Goal: Task Accomplishment & Management: Use online tool/utility

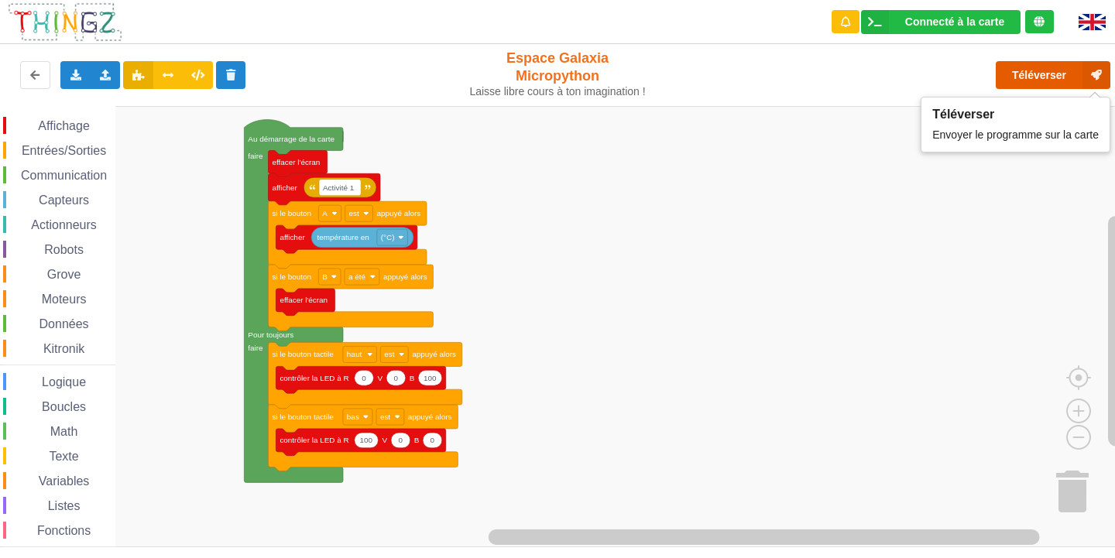
click at [1061, 77] on button "Téléverser" at bounding box center [1053, 75] width 115 height 28
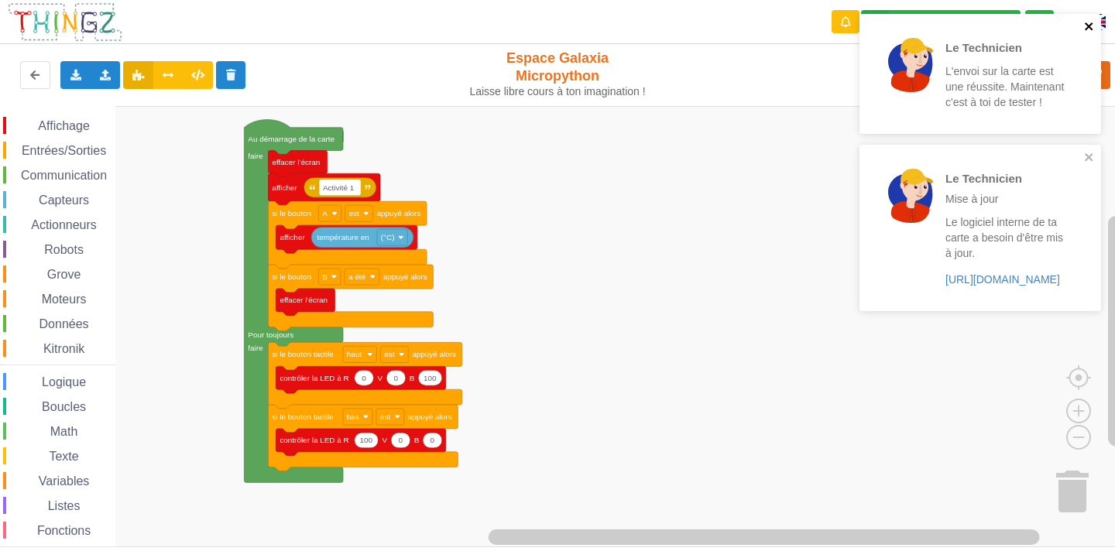
click at [1087, 28] on icon "close" at bounding box center [1089, 26] width 8 height 8
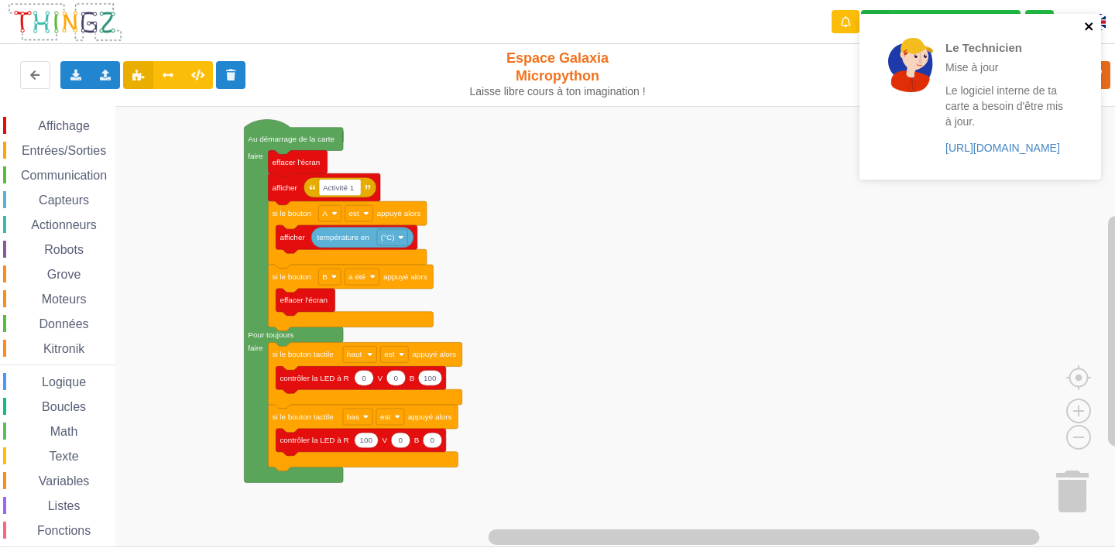
click at [1092, 26] on icon "close" at bounding box center [1089, 26] width 11 height 12
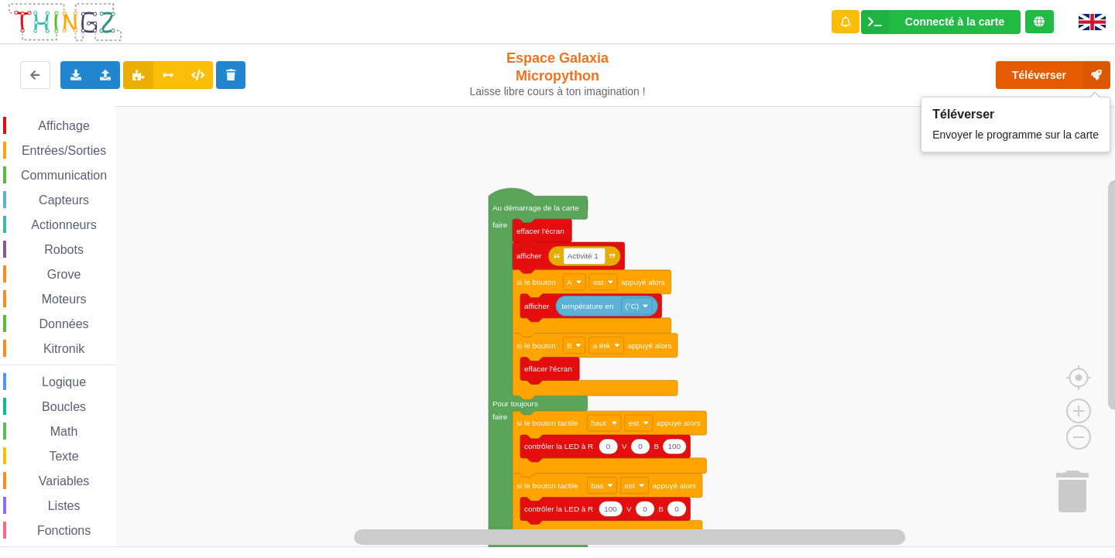
click at [1042, 79] on button "Téléverser" at bounding box center [1053, 75] width 115 height 28
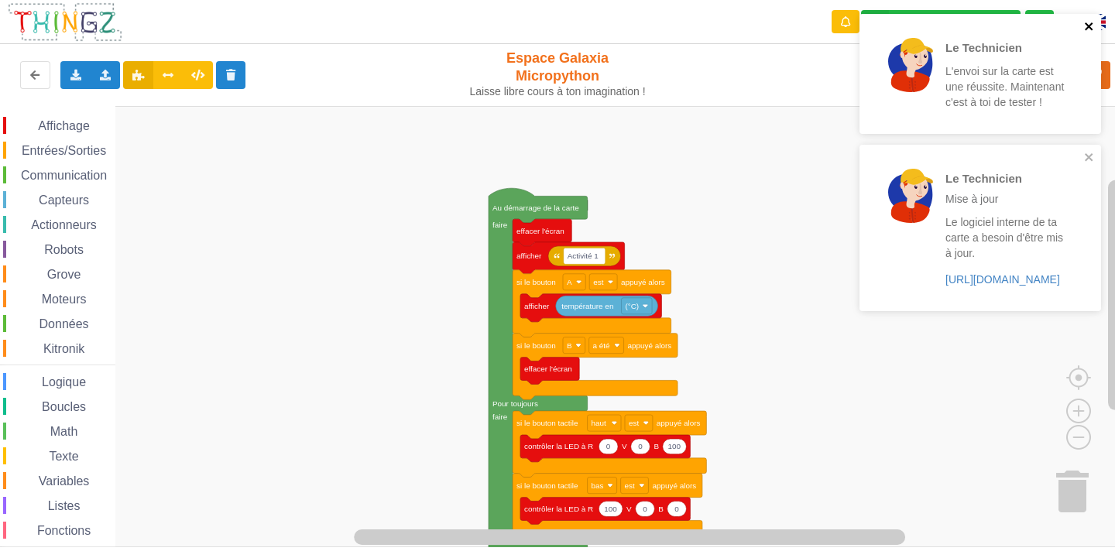
click at [1091, 27] on icon "close" at bounding box center [1089, 26] width 8 height 8
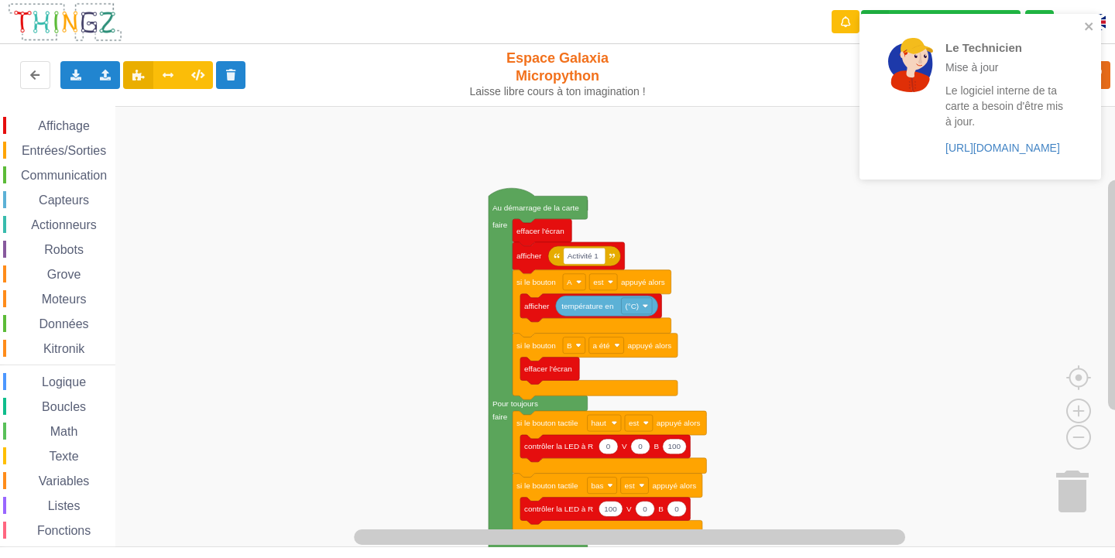
click at [1085, 157] on div "Le Technicien Mise à jour Le logiciel interne de ta carte a besoin d'être mis à…" at bounding box center [981, 97] width 242 height 166
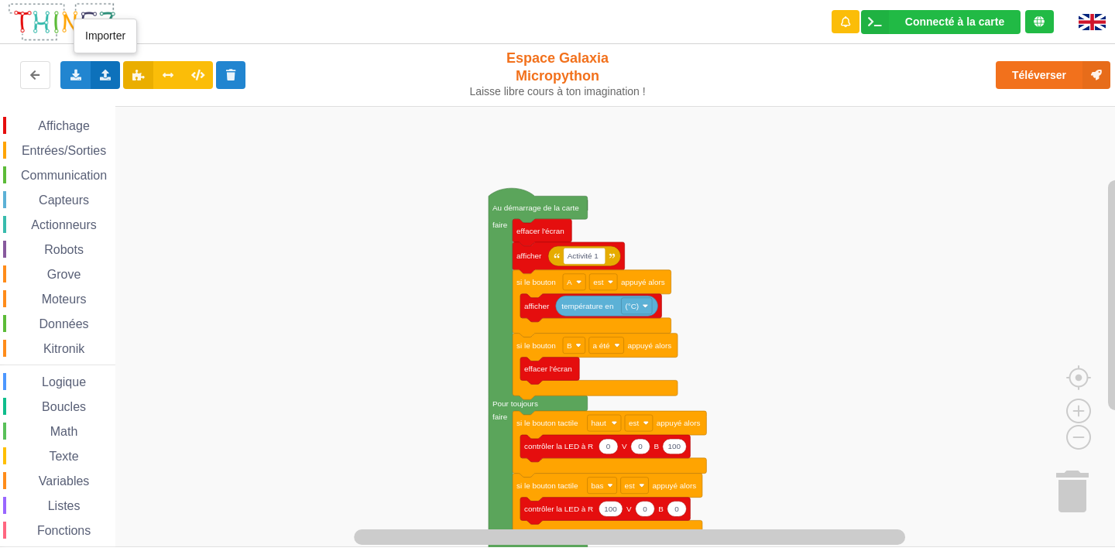
click at [112, 74] on icon at bounding box center [105, 74] width 13 height 9
click at [177, 107] on span "Importer un assemblage de blocs" at bounding box center [213, 104] width 160 height 12
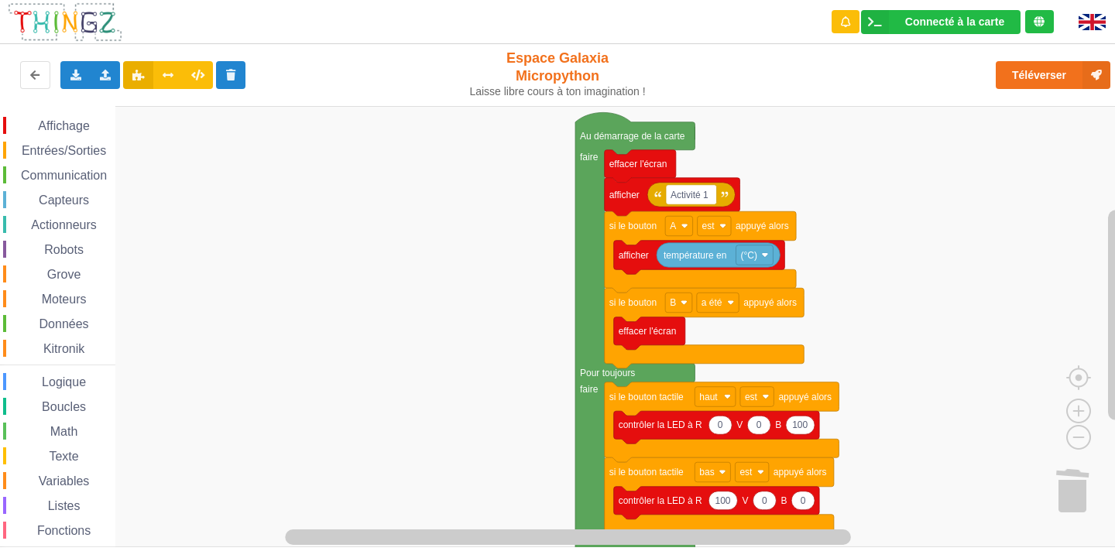
click at [831, 262] on div "Affichage Entrées/Sorties Communication Capteurs Actionneurs Robots Grove Moteu…" at bounding box center [563, 327] width 1126 height 442
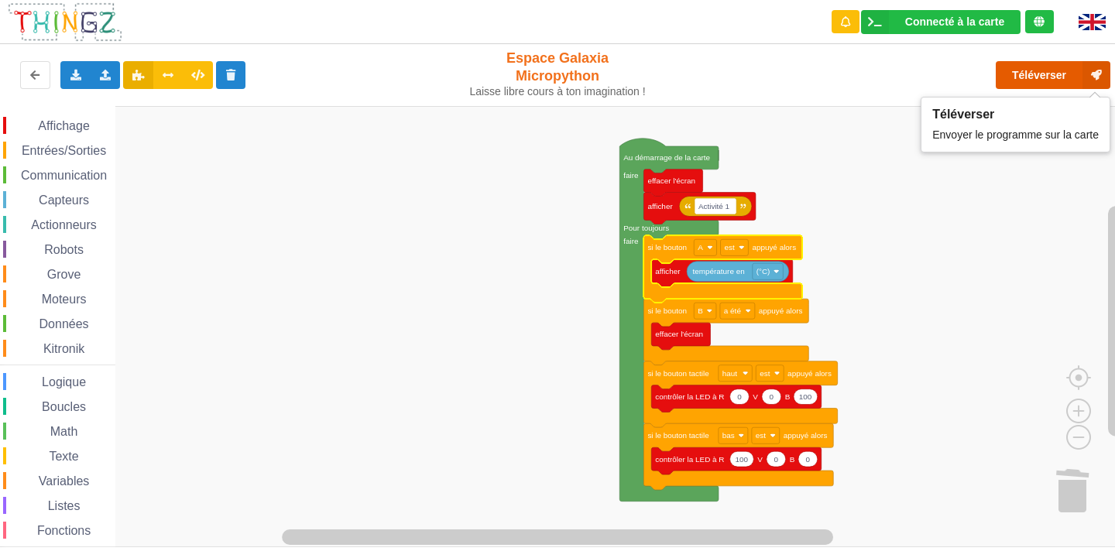
click at [1051, 82] on button "Téléverser" at bounding box center [1053, 75] width 115 height 28
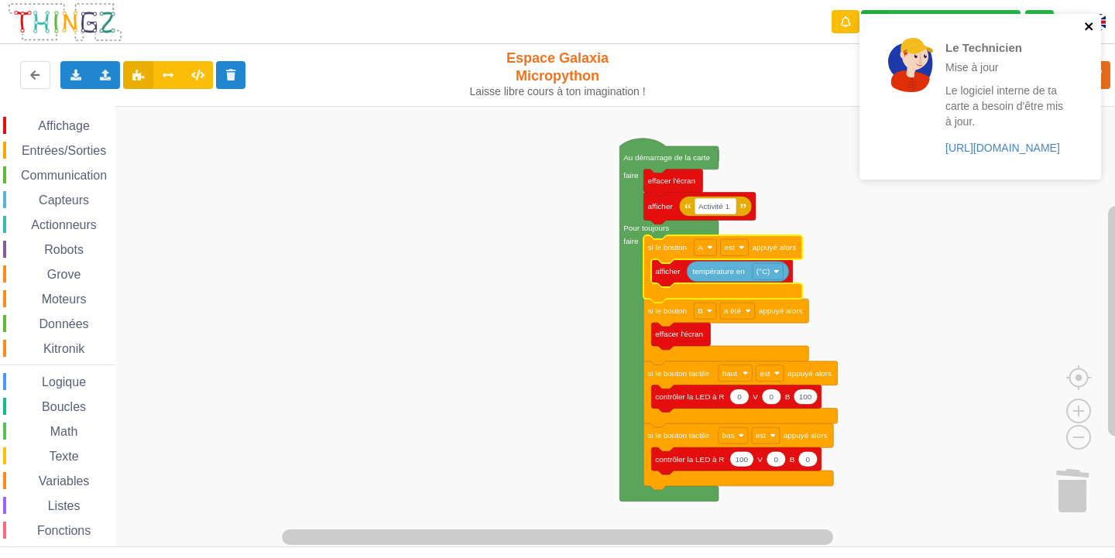
click at [1089, 23] on icon "close" at bounding box center [1089, 26] width 11 height 12
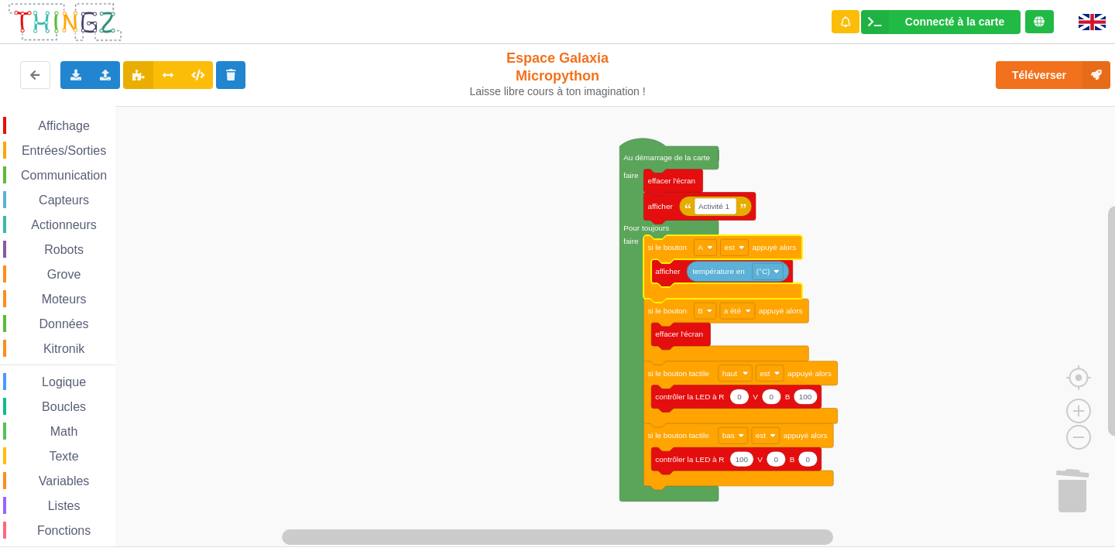
click at [64, 122] on span "Affichage" at bounding box center [64, 125] width 56 height 13
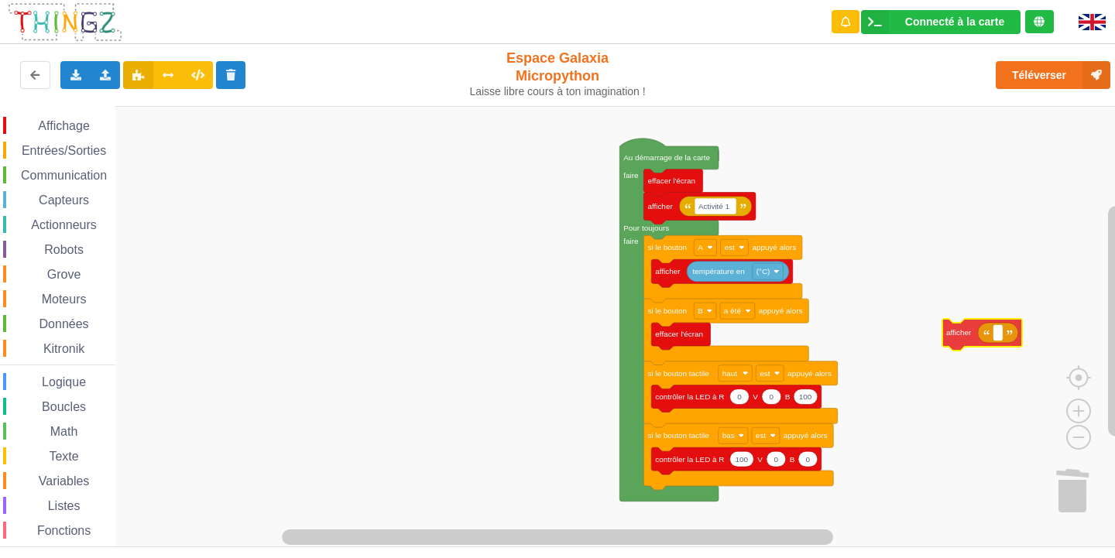
click at [994, 328] on div "Affichage Entrées/Sorties Communication Capteurs Actionneurs Robots Grove Moteu…" at bounding box center [563, 327] width 1126 height 442
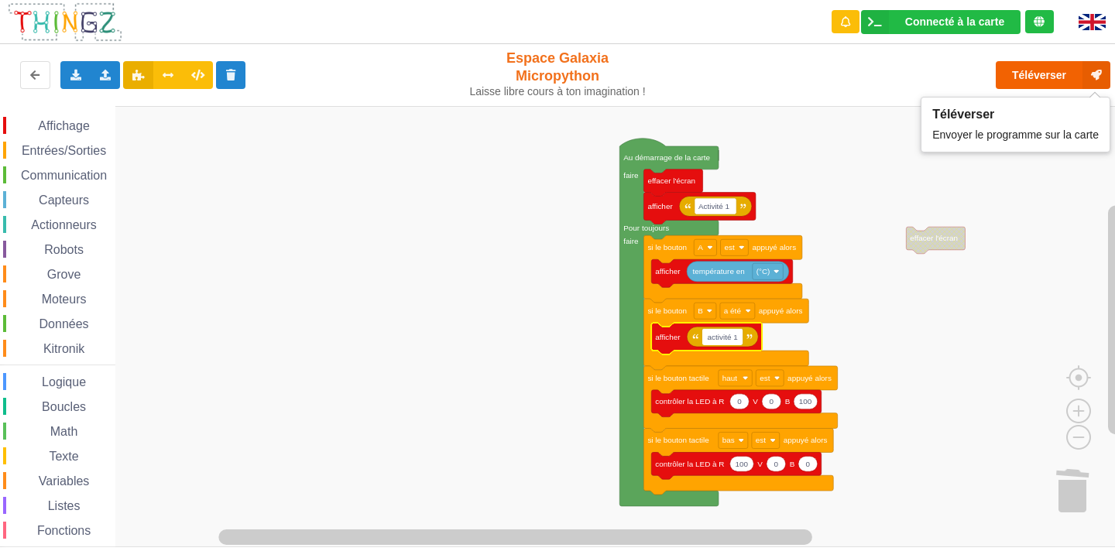
type input "activité 1"
click at [1067, 70] on button "Téléverser" at bounding box center [1053, 75] width 115 height 28
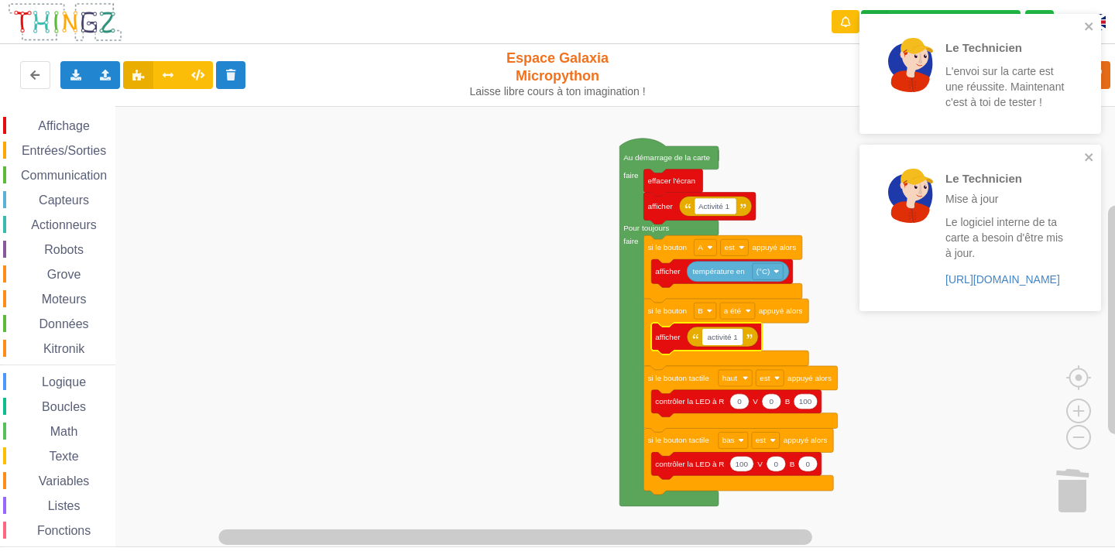
click at [429, 259] on div "Affichage Entrées/Sorties Communication Capteurs Actionneurs Robots Grove Moteu…" at bounding box center [563, 327] width 1126 height 442
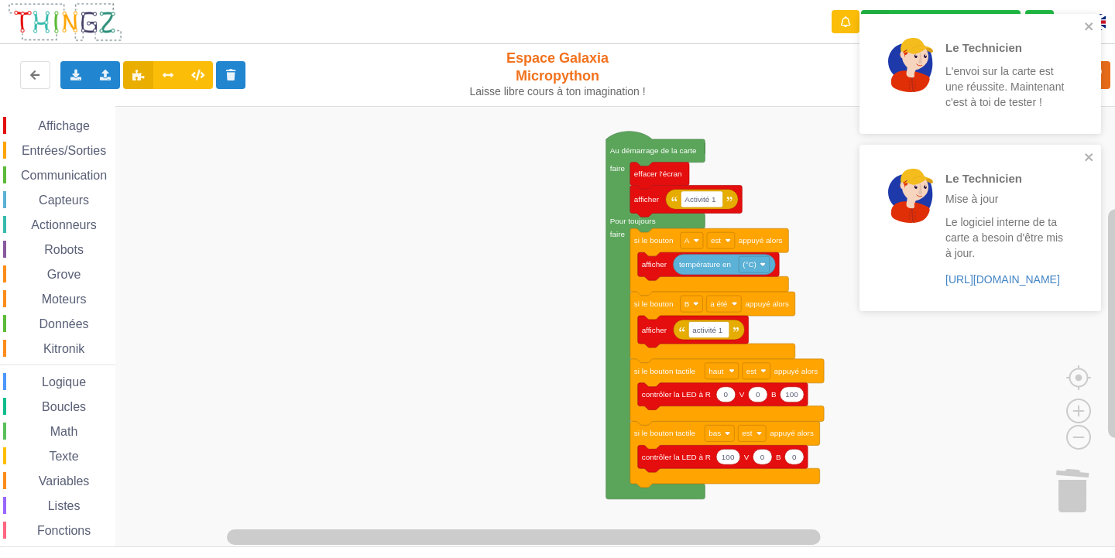
drag, startPoint x: 92, startPoint y: 118, endPoint x: 84, endPoint y: 131, distance: 15.7
click at [87, 126] on div "Affichage" at bounding box center [59, 125] width 112 height 17
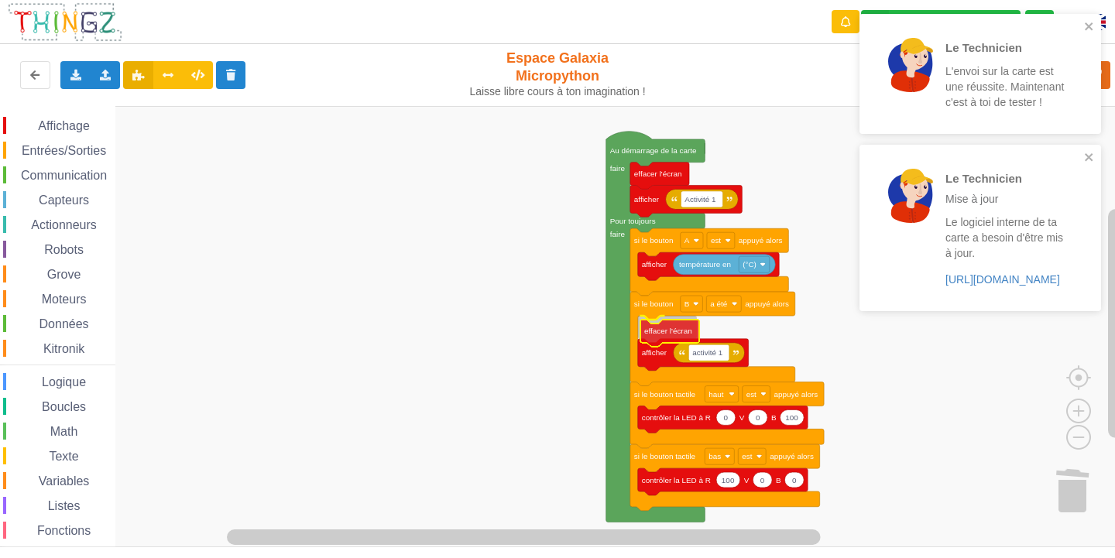
click at [694, 343] on div "Affichage Entrées/Sorties Communication Capteurs Actionneurs Robots Grove Moteu…" at bounding box center [563, 327] width 1126 height 442
click at [1087, 30] on icon "close" at bounding box center [1089, 26] width 11 height 12
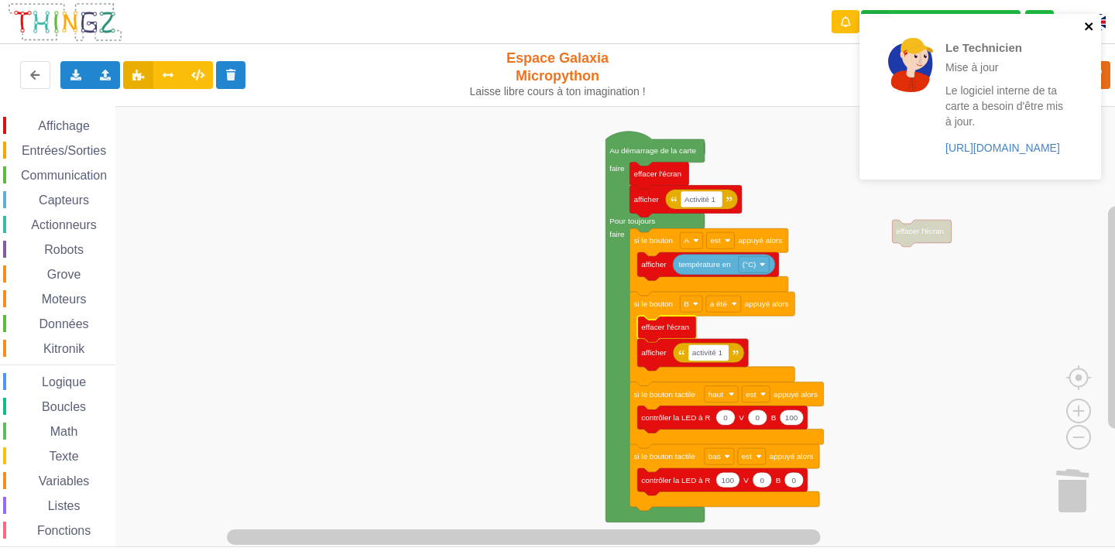
click at [1093, 156] on div "Le Technicien Mise à jour Le logiciel interne de ta carte a besoin d'être mis à…" at bounding box center [981, 97] width 242 height 166
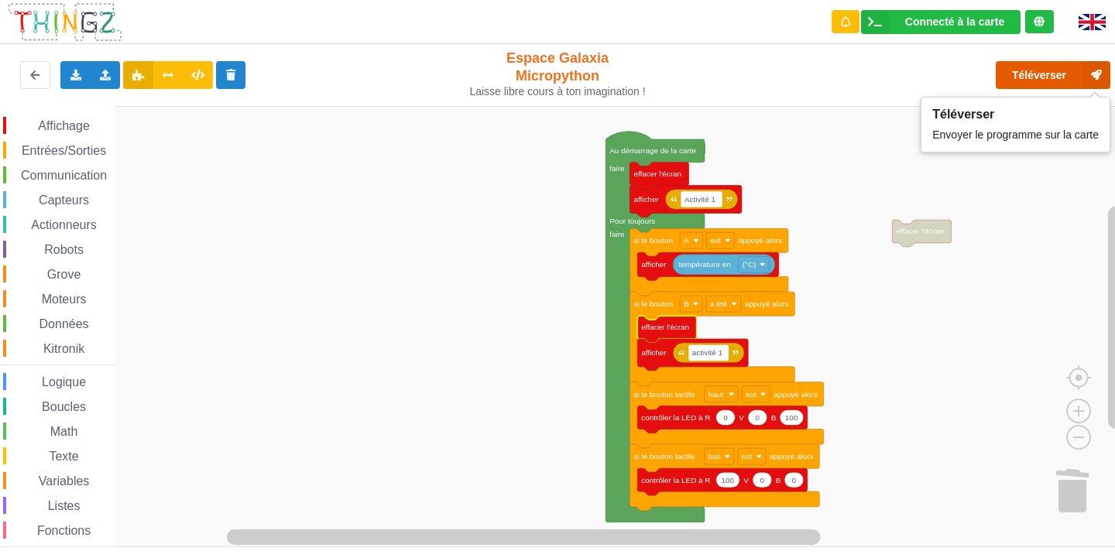
click at [1065, 70] on button "Téléverser" at bounding box center [1053, 75] width 115 height 28
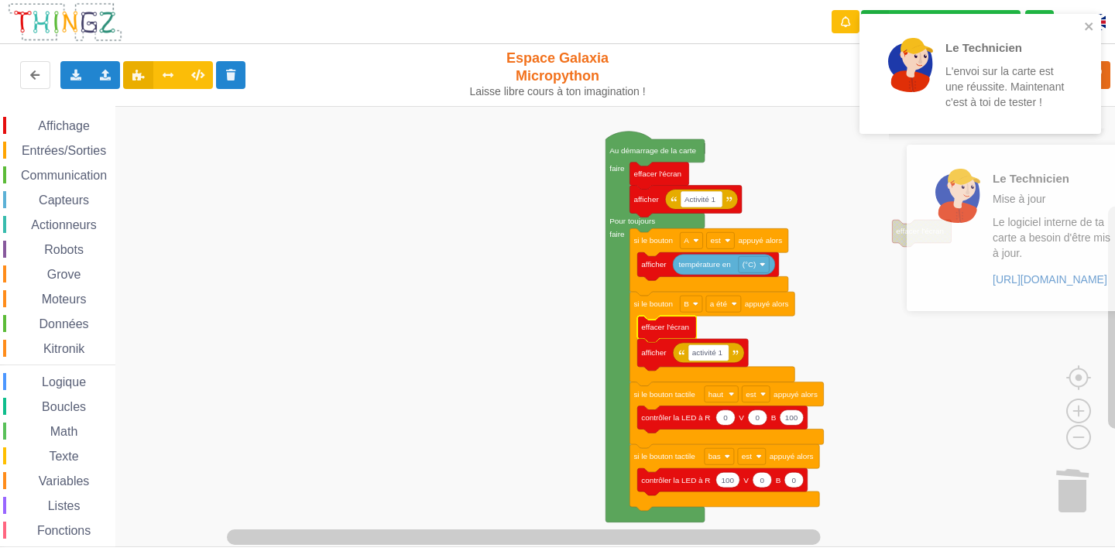
drag, startPoint x: 919, startPoint y: 228, endPoint x: 978, endPoint y: 319, distance: 109.1
click at [967, 325] on div "Le Technicien L'envoi sur la carte est une réussite. Maintenant c'est à toi de …" at bounding box center [981, 168] width 248 height 314
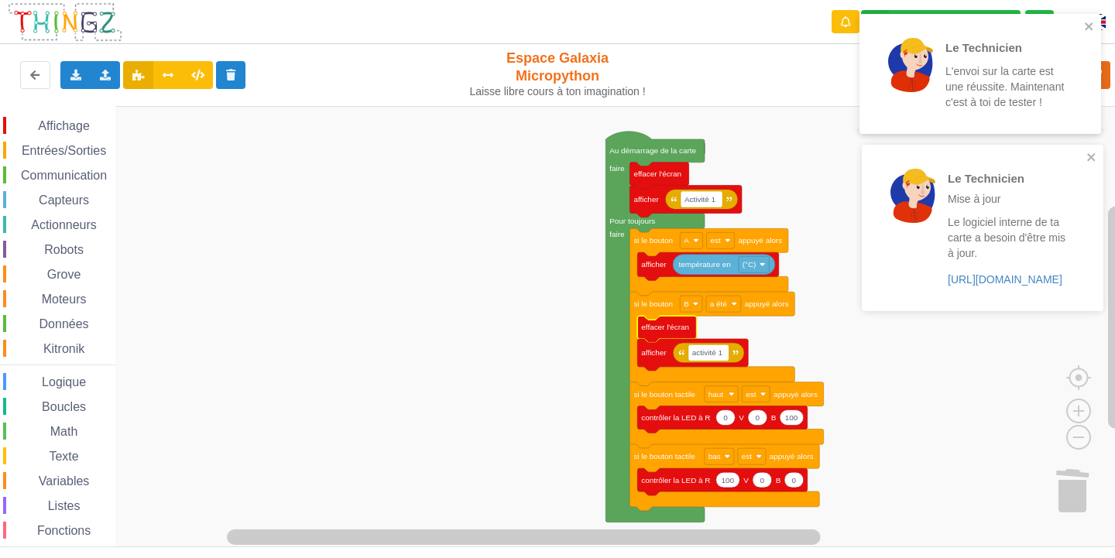
click at [981, 311] on div "Le Technicien Mise à jour Le logiciel interne de ta carte a besoin d'être mis à…" at bounding box center [983, 228] width 242 height 166
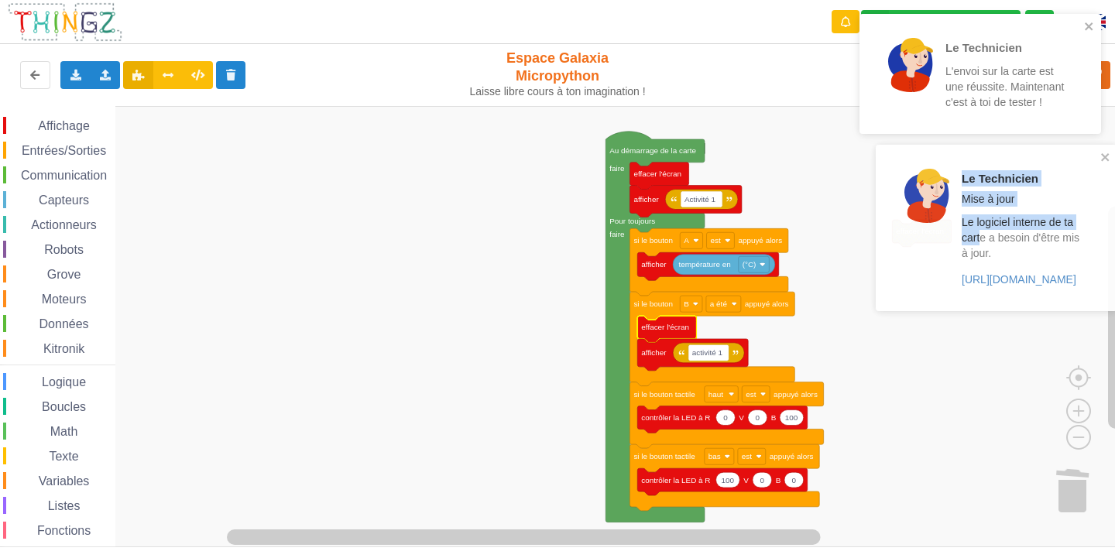
drag, startPoint x: 934, startPoint y: 217, endPoint x: 1115, endPoint y: 225, distance: 180.7
click at [954, 228] on div at bounding box center [927, 228] width 54 height 118
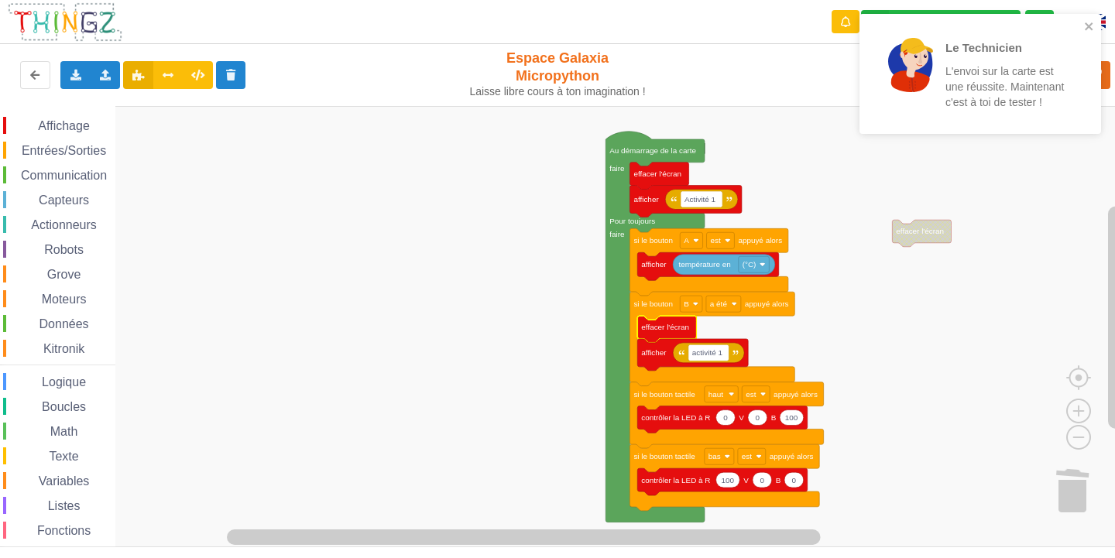
drag, startPoint x: 1115, startPoint y: 119, endPoint x: 1067, endPoint y: 158, distance: 62.2
click at [1080, 122] on div "Le Technicien L'envoi sur la carte est une réussite. Maintenant c'est à toi de …" at bounding box center [975, 74] width 209 height 98
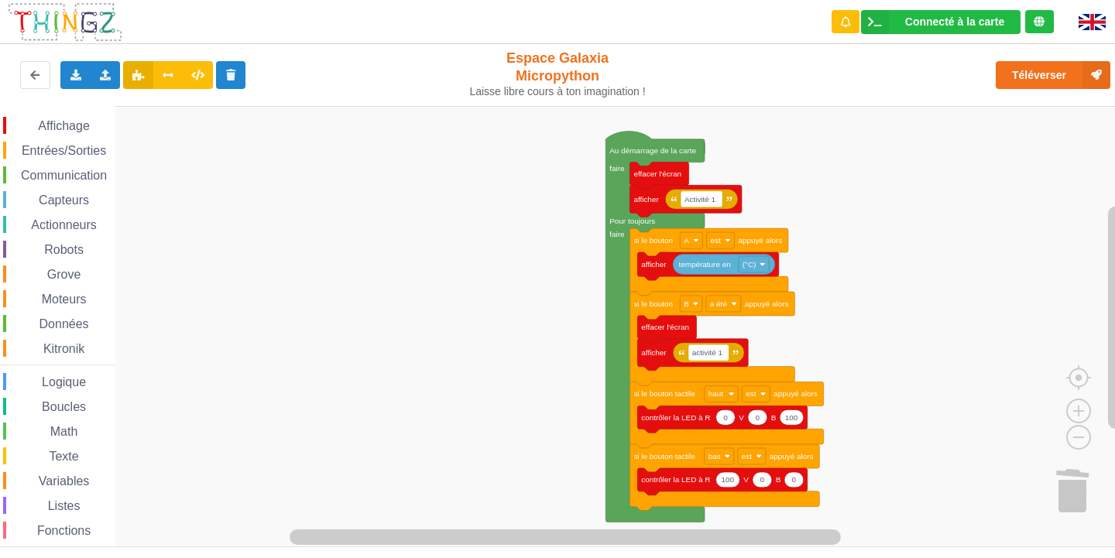
click at [61, 327] on span "Données" at bounding box center [64, 324] width 54 height 13
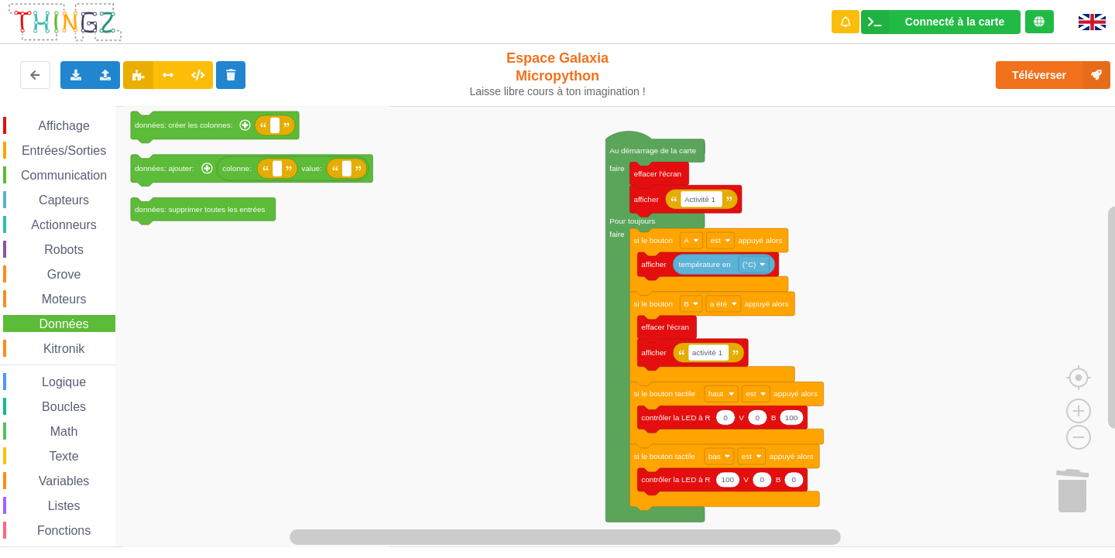
click at [60, 168] on div "Communication" at bounding box center [59, 175] width 112 height 17
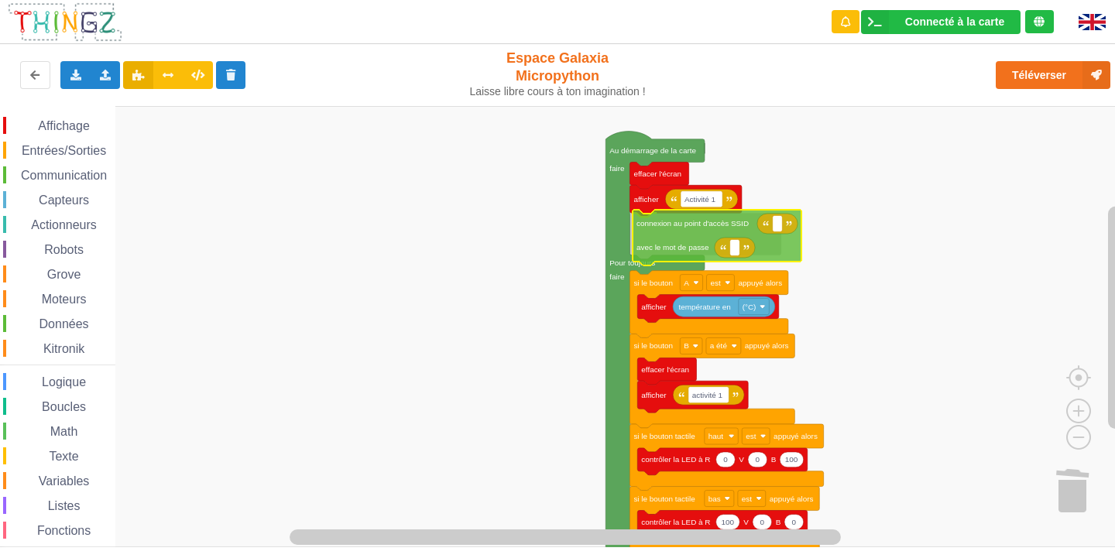
click at [692, 229] on div "Affichage Entrées/Sorties Communication Capteurs Actionneurs Robots Grove Moteu…" at bounding box center [563, 327] width 1126 height 442
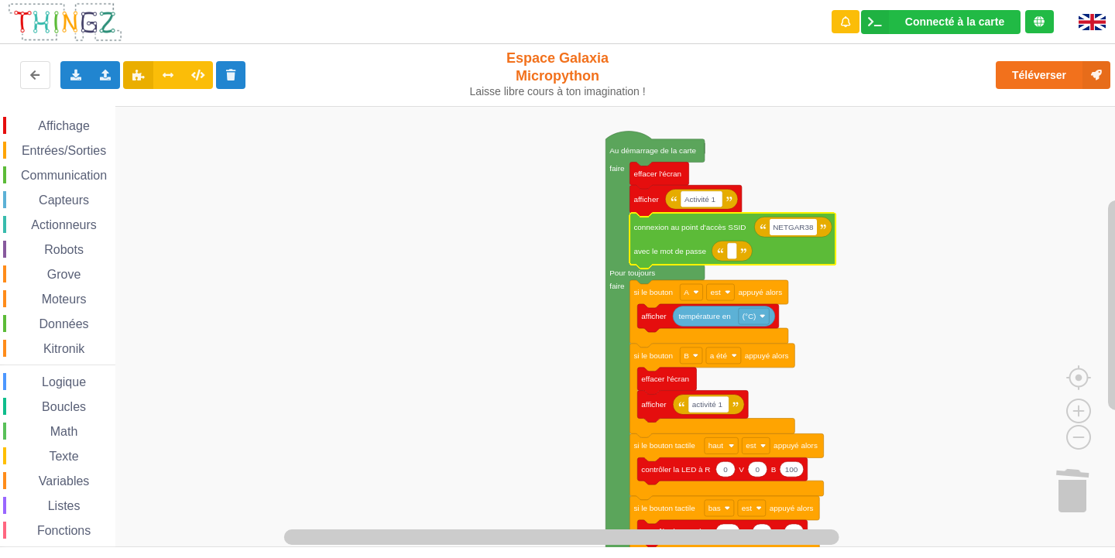
type input "NETGAR38"
click at [728, 256] on rect "Espace de travail de Blocky" at bounding box center [732, 251] width 10 height 16
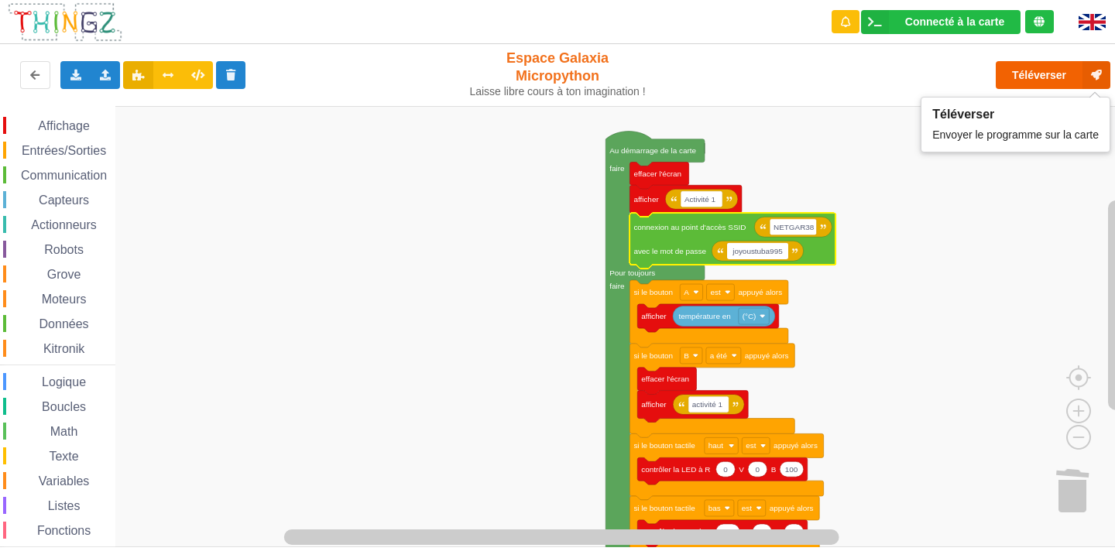
type input "joyoustuba995"
click at [1021, 67] on button "Téléverser" at bounding box center [1053, 75] width 115 height 28
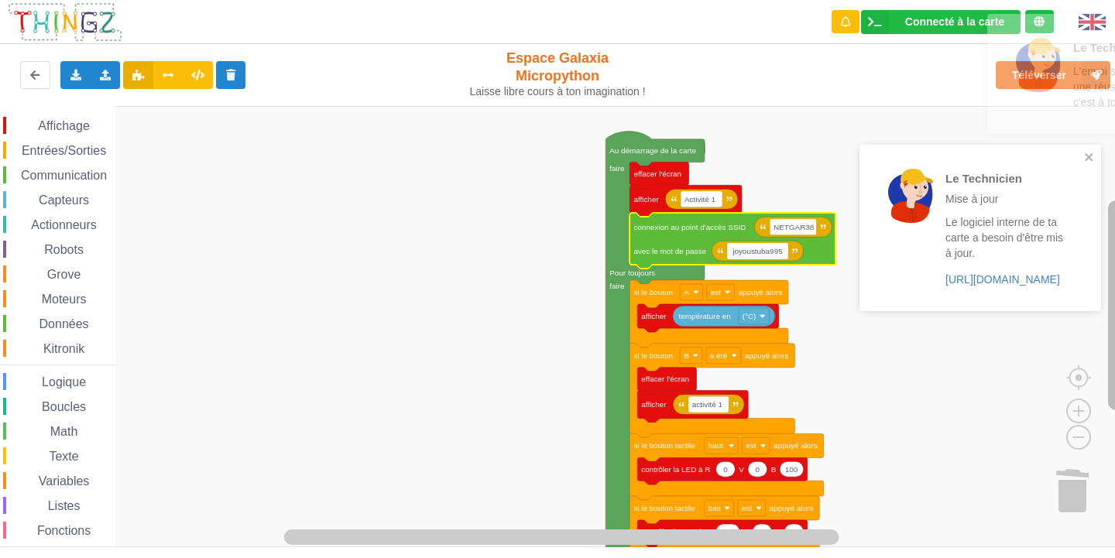
drag, startPoint x: 946, startPoint y: 97, endPoint x: 1115, endPoint y: 150, distance: 177.1
click at [1115, 134] on div "Le Technicien L'envoi sur la carte est une réussite. Maintenant c'est à toi de …" at bounding box center [1109, 74] width 242 height 120
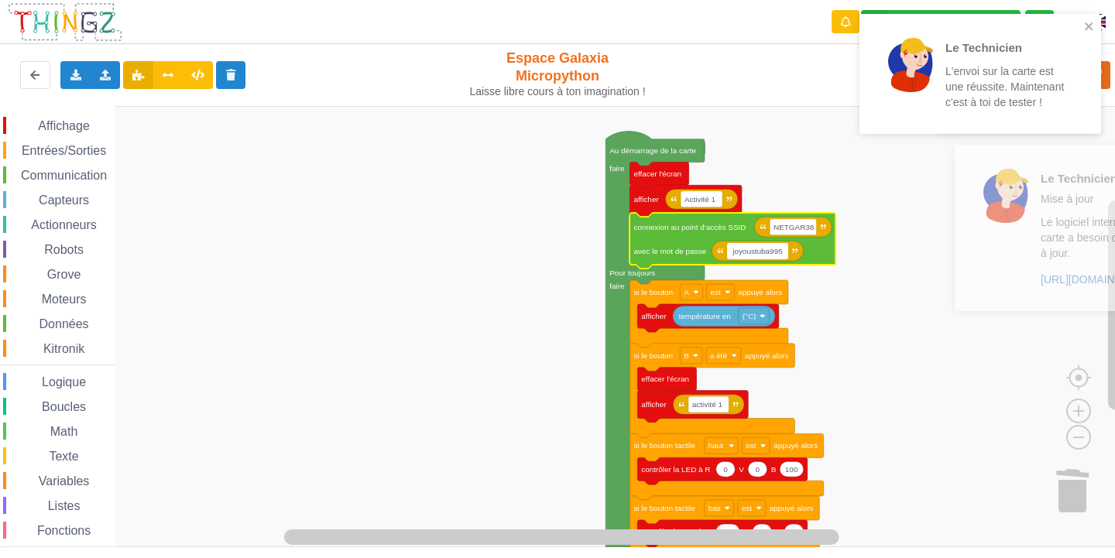
drag, startPoint x: 912, startPoint y: 230, endPoint x: 1115, endPoint y: 253, distance: 204.2
click at [1033, 253] on div at bounding box center [1006, 228] width 54 height 118
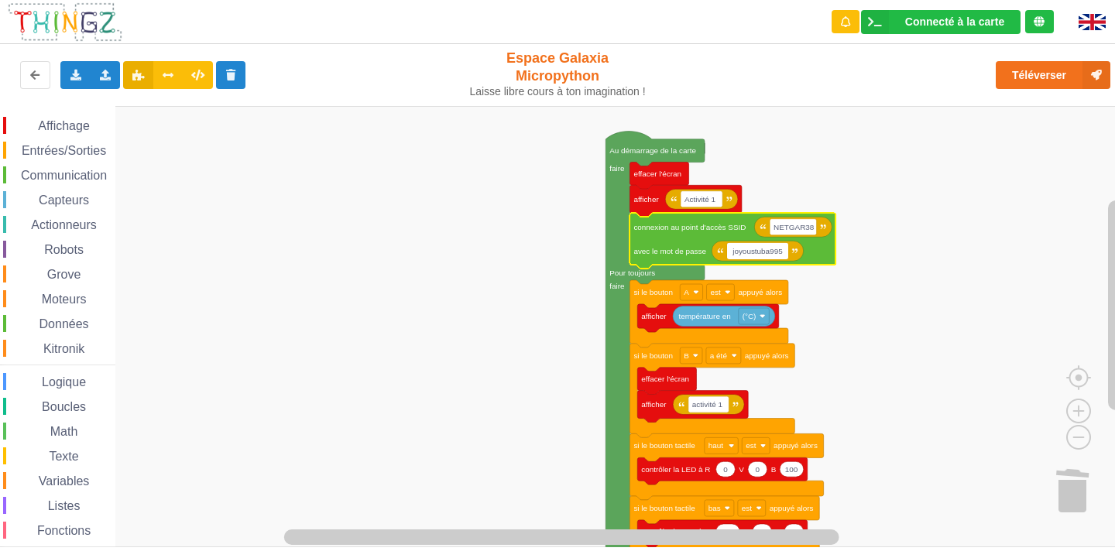
drag, startPoint x: 898, startPoint y: 96, endPoint x: 1107, endPoint y: 129, distance: 211.6
click at [793, 228] on text "NETGAR38" at bounding box center [794, 227] width 41 height 9
click at [796, 229] on input "NETGAR38" at bounding box center [793, 227] width 46 height 16
type input "NETGEAR38"
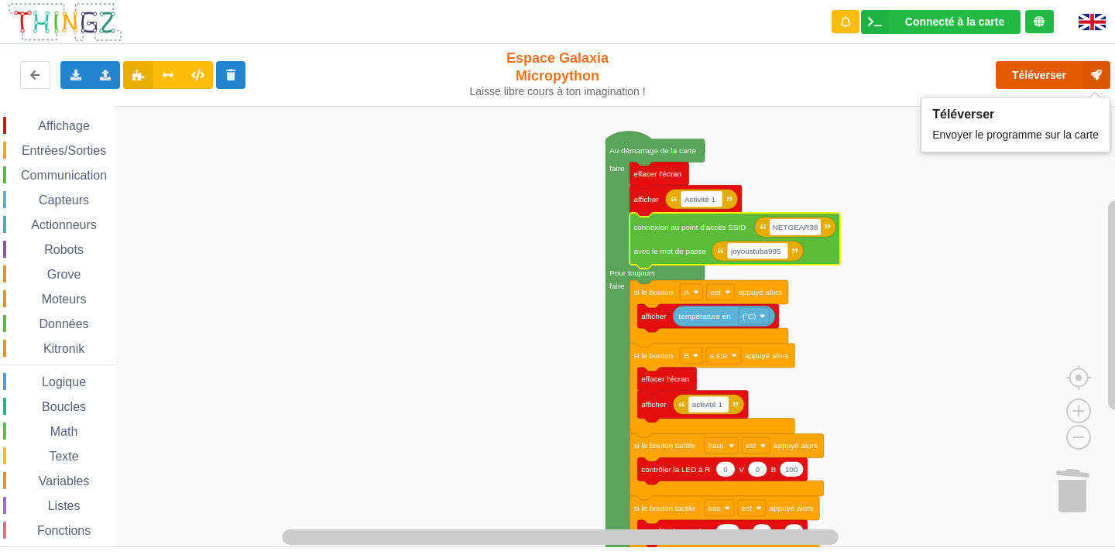
click at [1037, 71] on button "Téléverser" at bounding box center [1053, 75] width 115 height 28
click at [1030, 81] on button "Téléverser" at bounding box center [1053, 75] width 115 height 28
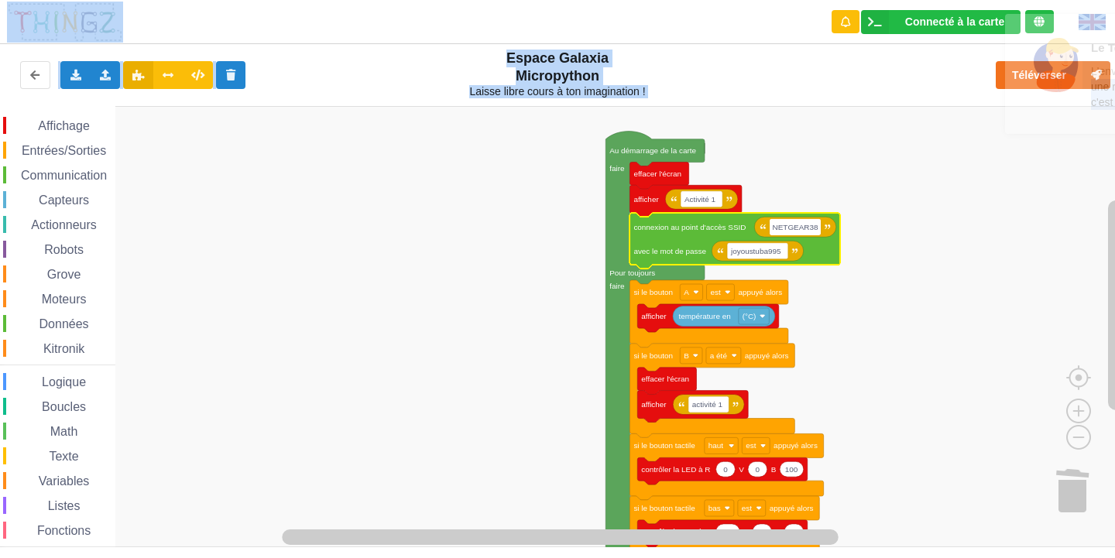
drag, startPoint x: 969, startPoint y: 68, endPoint x: 1102, endPoint y: 249, distance: 224.3
click at [1115, 218] on div "Le Technicien L'envoi sur la carte est une réussite. Maintenant c'est à toi de …" at bounding box center [557, 268] width 1137 height 558
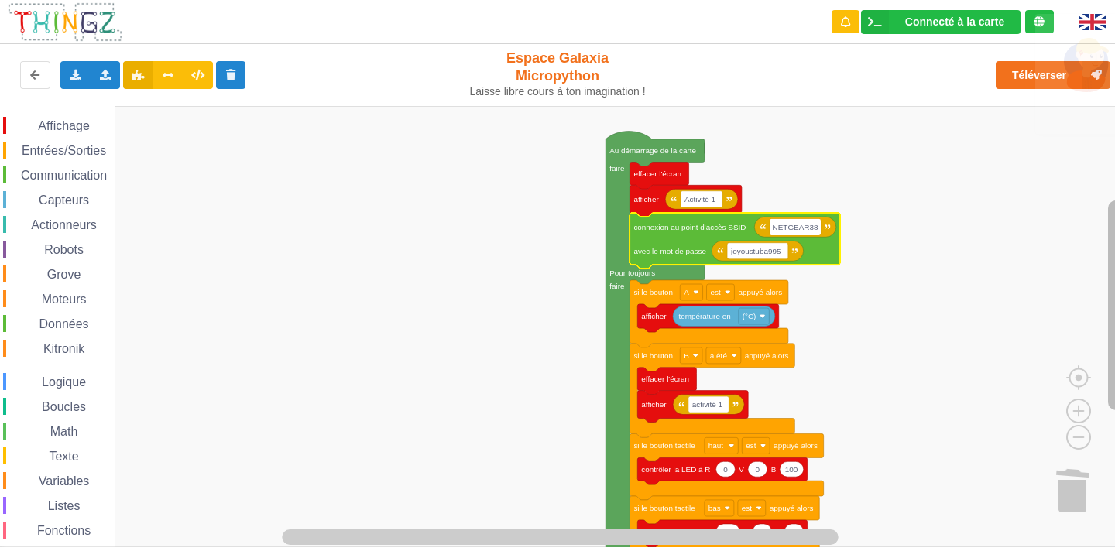
drag, startPoint x: 1101, startPoint y: 127, endPoint x: 1115, endPoint y: 189, distance: 63.5
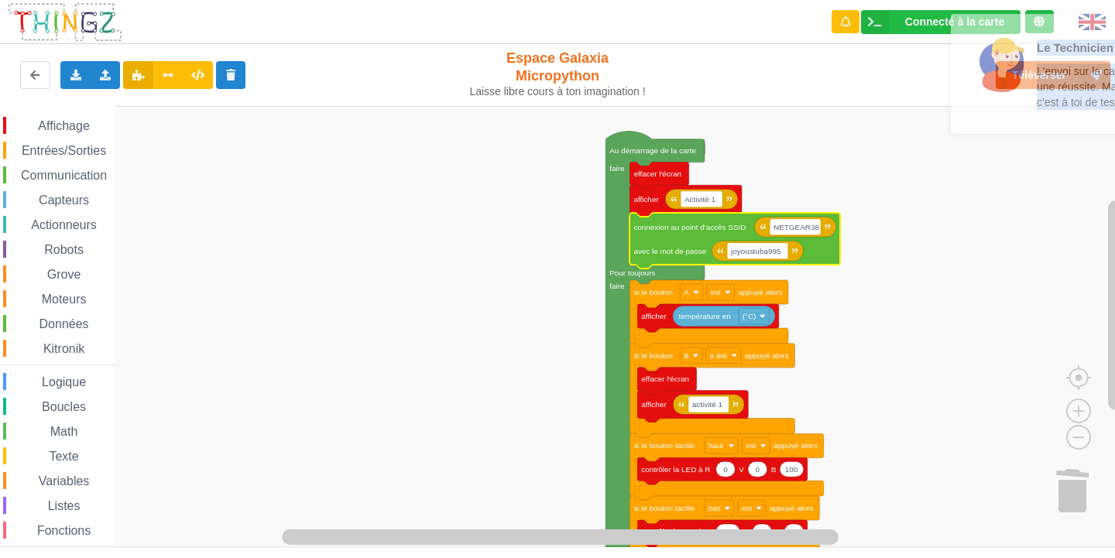
click at [981, 333] on rect "Espace de travail de Blocky" at bounding box center [563, 327] width 1126 height 442
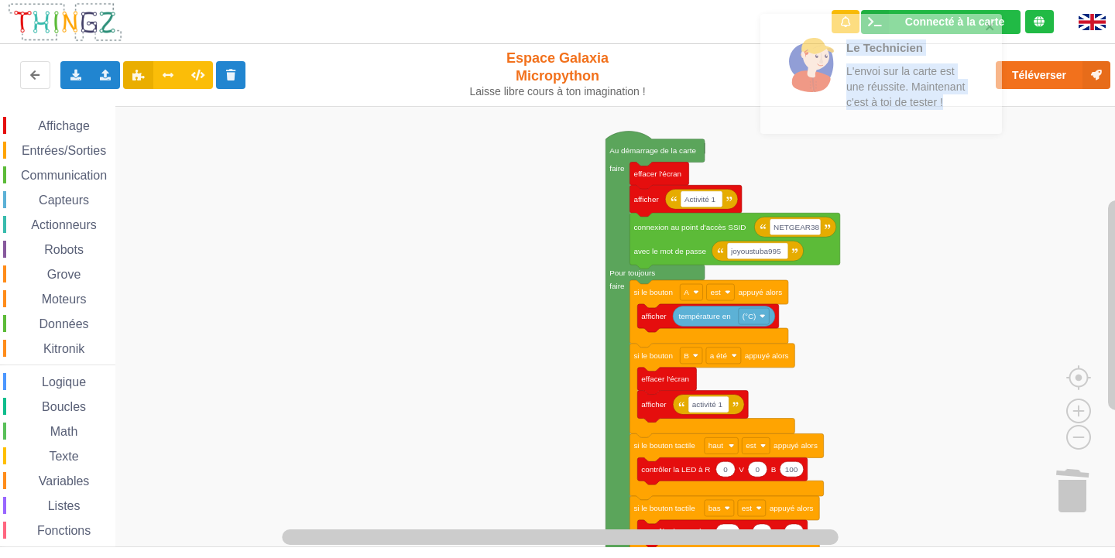
click at [791, 184] on rect "Espace de travail de Blocky" at bounding box center [563, 327] width 1126 height 442
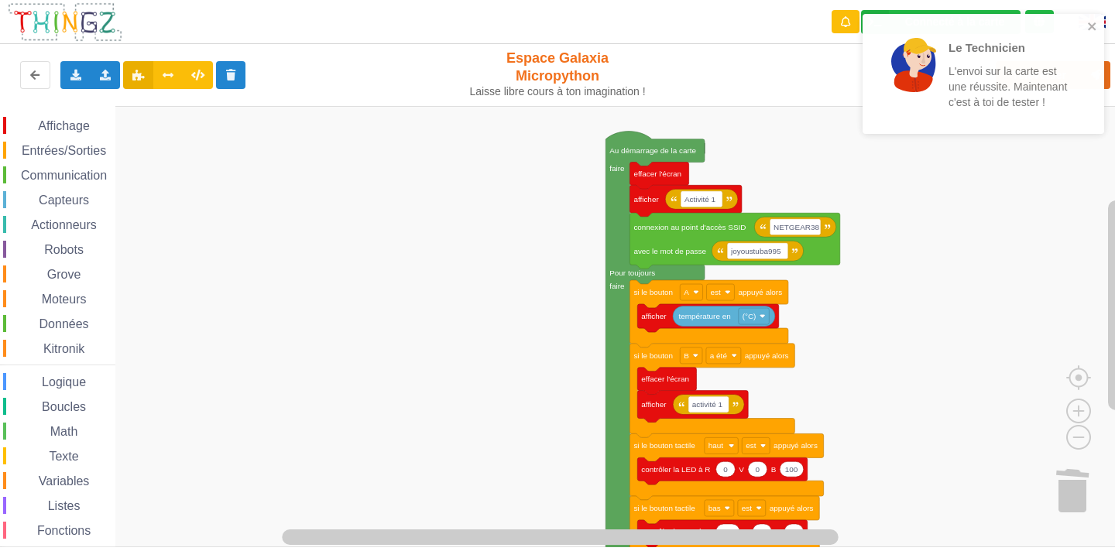
drag, startPoint x: 88, startPoint y: 94, endPoint x: 132, endPoint y: 101, distance: 44.8
click at [127, 99] on div "Le Technicien L'envoi sur la carte est une réussite. Maintenant c'est à toi de …" at bounding box center [557, 268] width 1137 height 558
click at [1087, 26] on icon "close" at bounding box center [1089, 26] width 11 height 12
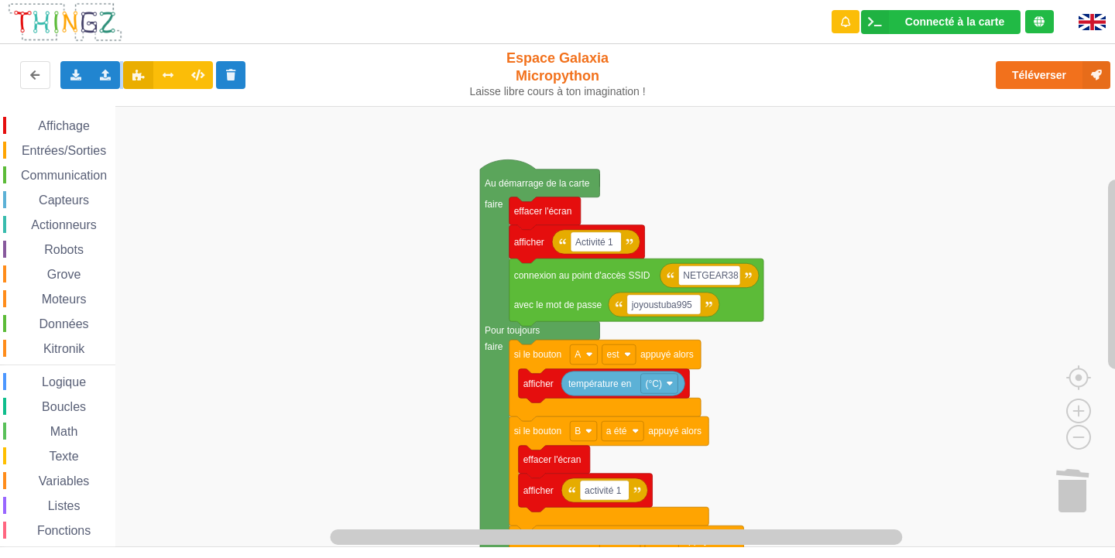
click at [866, 411] on div "Affichage Entrées/Sorties Communication Capteurs Actionneurs Robots Grove Moteu…" at bounding box center [563, 327] width 1126 height 442
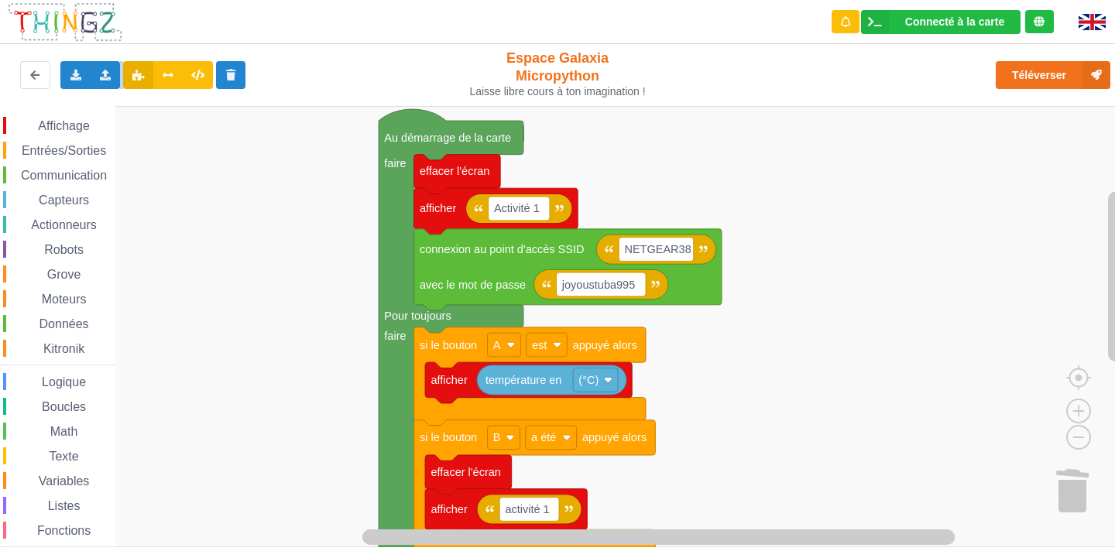
click at [846, 414] on div "Affichage Entrées/Sorties Communication Capteurs Actionneurs Robots Grove Moteu…" at bounding box center [563, 327] width 1126 height 442
click at [683, 174] on rect "Espace de travail de Blocky" at bounding box center [563, 327] width 1126 height 442
click at [194, 204] on rect "Espace de travail de Blocky" at bounding box center [563, 327] width 1126 height 442
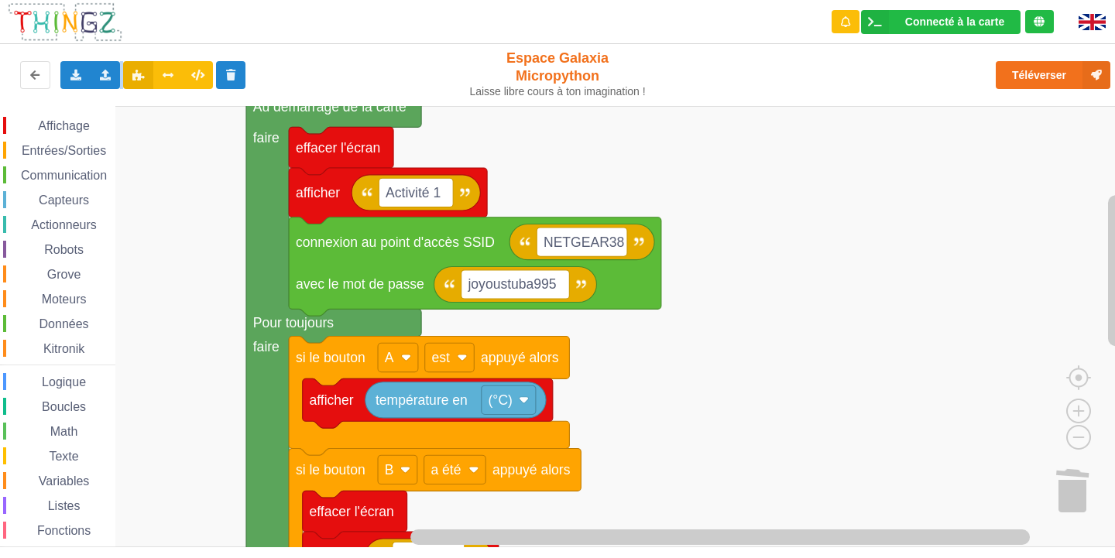
click at [651, 410] on div "Affichage Entrées/Sorties Communication Capteurs Actionneurs Robots Grove Moteu…" at bounding box center [563, 327] width 1126 height 442
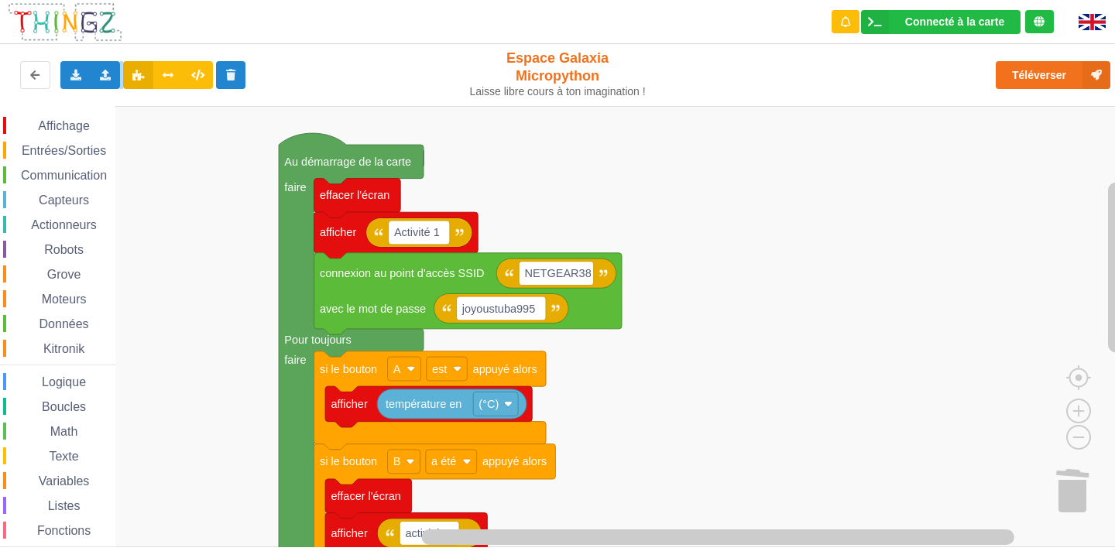
click at [613, 411] on div "Affichage Entrées/Sorties Communication Capteurs Actionneurs Robots Grove Moteu…" at bounding box center [563, 327] width 1126 height 442
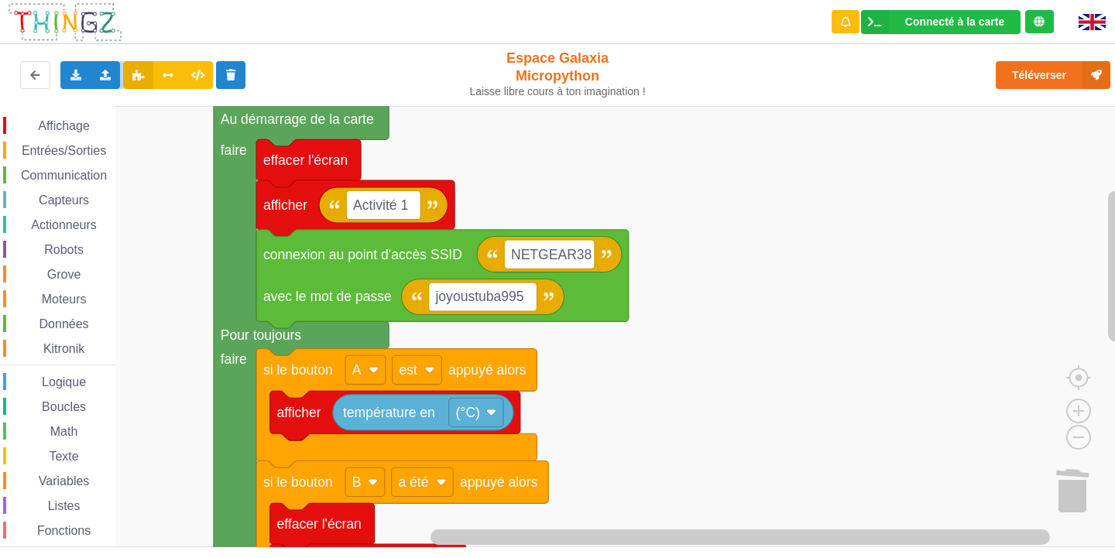
click at [623, 421] on div "Affichage Entrées/Sorties Communication Capteurs Actionneurs Robots Grove Moteu…" at bounding box center [563, 327] width 1126 height 442
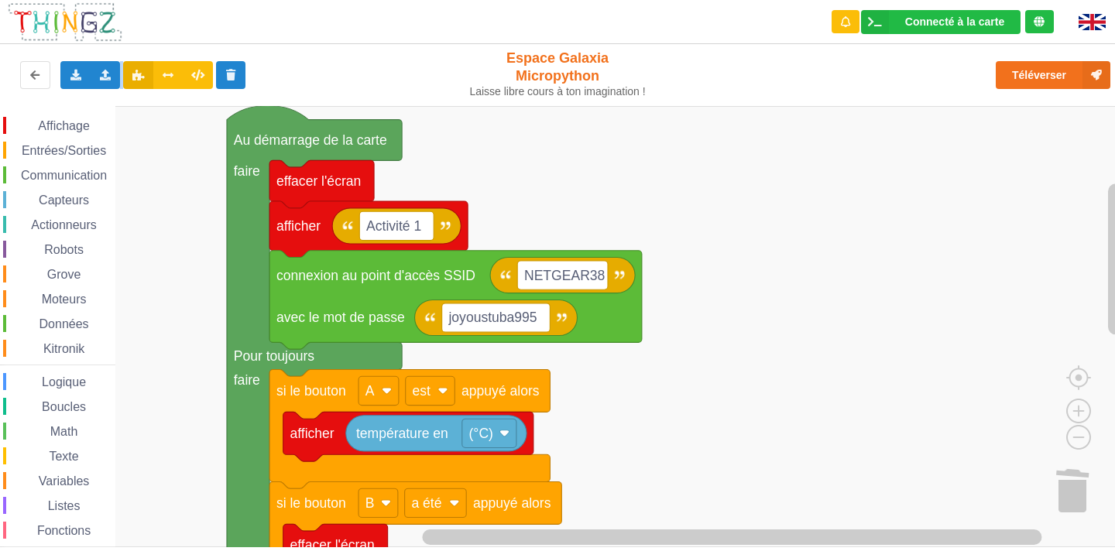
click at [635, 441] on div "Affichage Entrées/Sorties Communication Capteurs Actionneurs Robots Grove Moteu…" at bounding box center [563, 327] width 1126 height 442
click at [722, 473] on rect "Espace de travail de Blocky" at bounding box center [563, 327] width 1126 height 442
click at [977, 503] on rect "Espace de travail de Blocky" at bounding box center [563, 327] width 1126 height 442
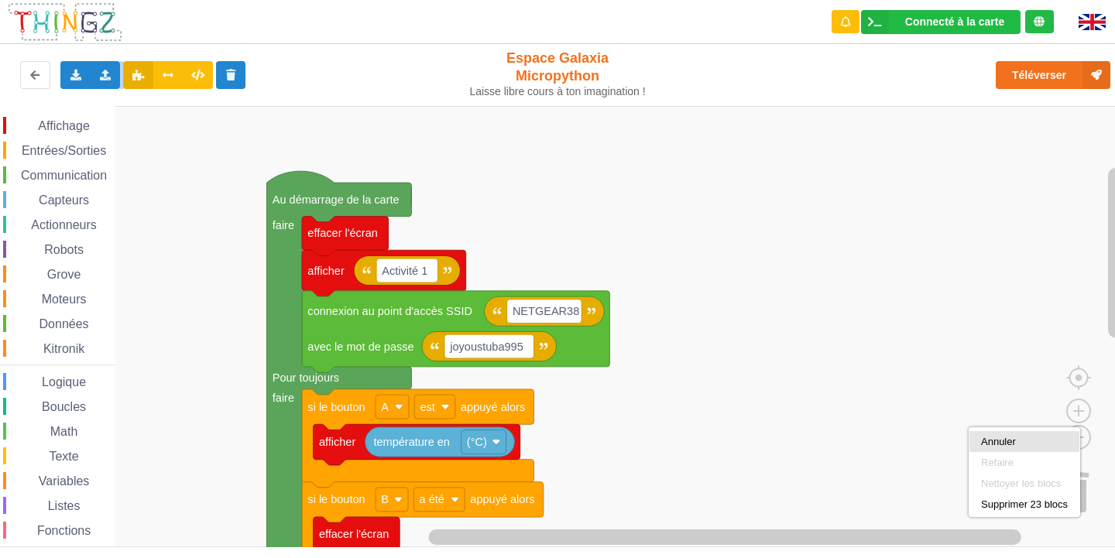
drag, startPoint x: 1012, startPoint y: 442, endPoint x: 1012, endPoint y: 451, distance: 8.6
click at [1012, 443] on div "Annuler" at bounding box center [1024, 442] width 87 height 12
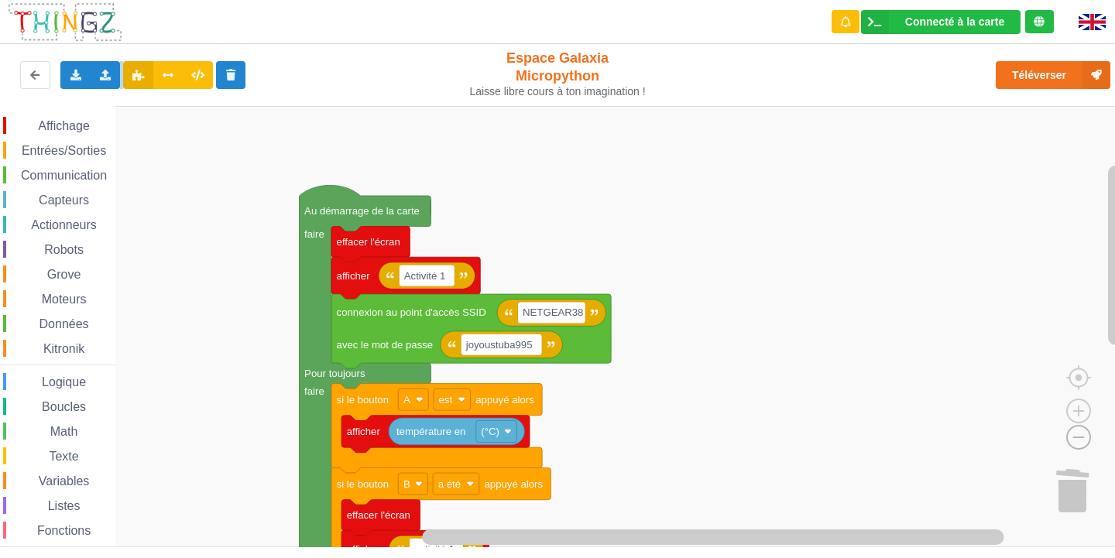
click at [1080, 440] on image "Espace de travail de Blocky" at bounding box center [1054, 402] width 74 height 96
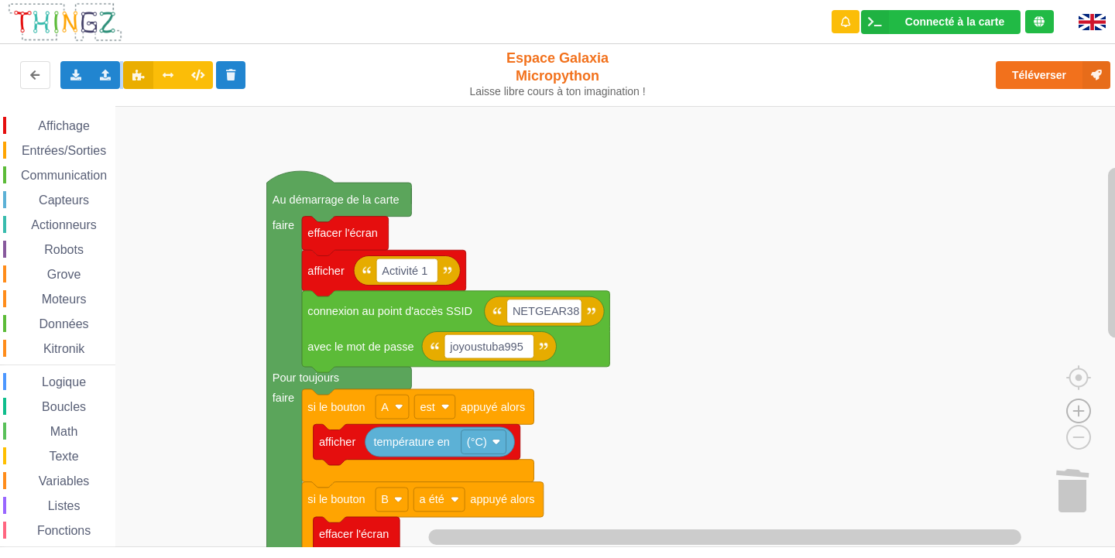
click at [1081, 402] on image "Espace de travail de Blocky" at bounding box center [1079, 376] width 74 height 96
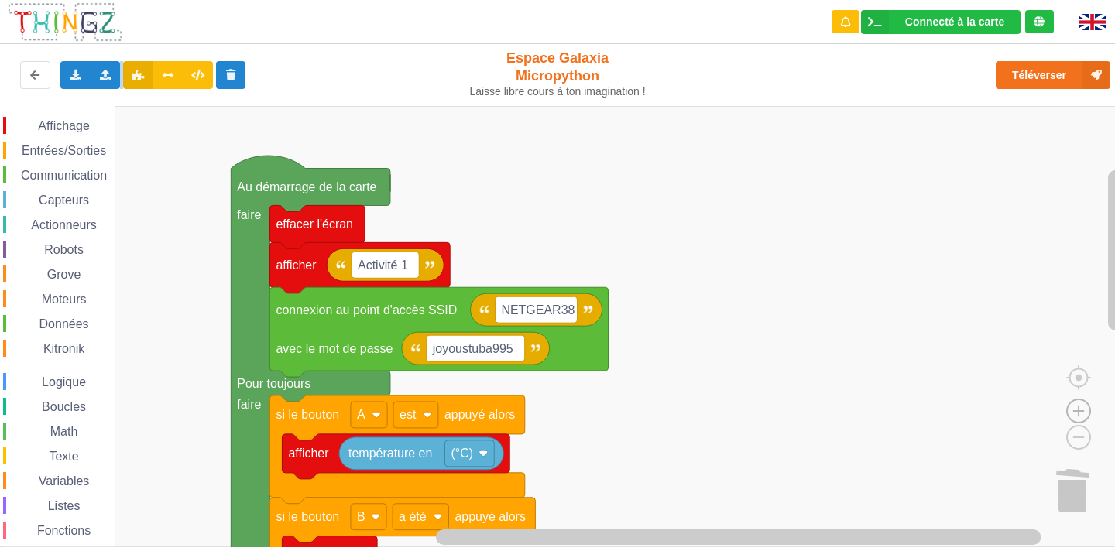
click at [1074, 412] on image "Espace de travail de Blocky" at bounding box center [1079, 376] width 74 height 96
click at [1075, 413] on image "Espace de travail de Blocky" at bounding box center [1079, 376] width 74 height 96
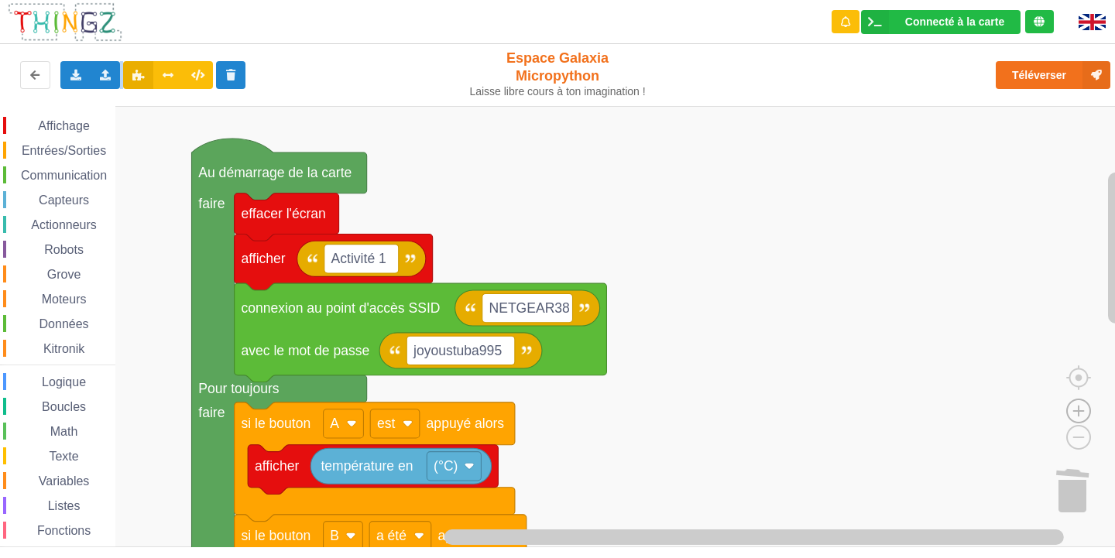
click at [1077, 411] on image "Espace de travail de Blocky" at bounding box center [1079, 376] width 74 height 96
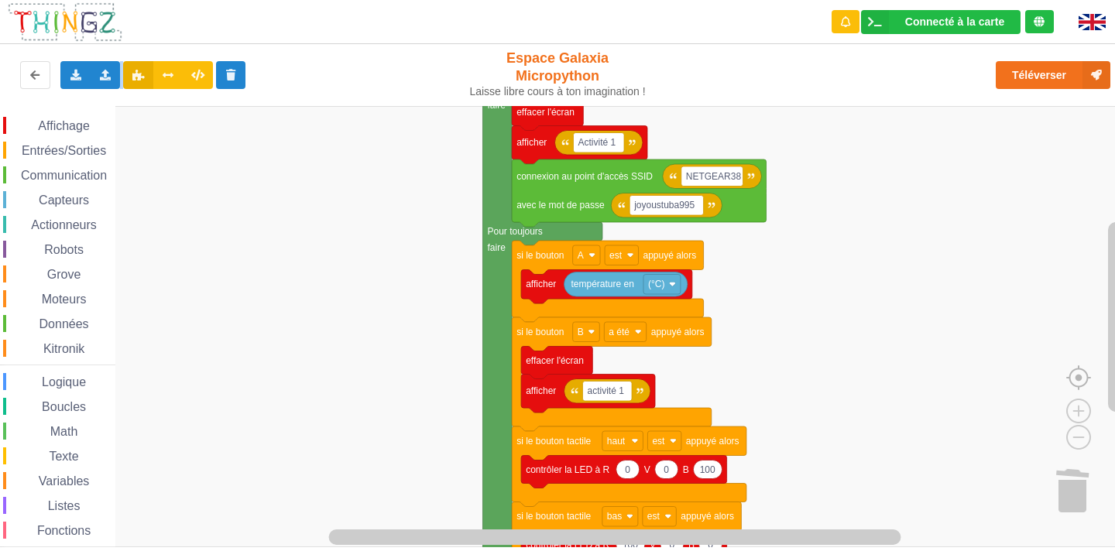
click at [1081, 368] on image "Espace de travail de Blocky" at bounding box center [1104, 342] width 74 height 96
click at [1080, 388] on image "Espace de travail de Blocky" at bounding box center [1104, 342] width 74 height 96
click at [1079, 387] on image "Espace de travail de Blocky" at bounding box center [1104, 342] width 74 height 96
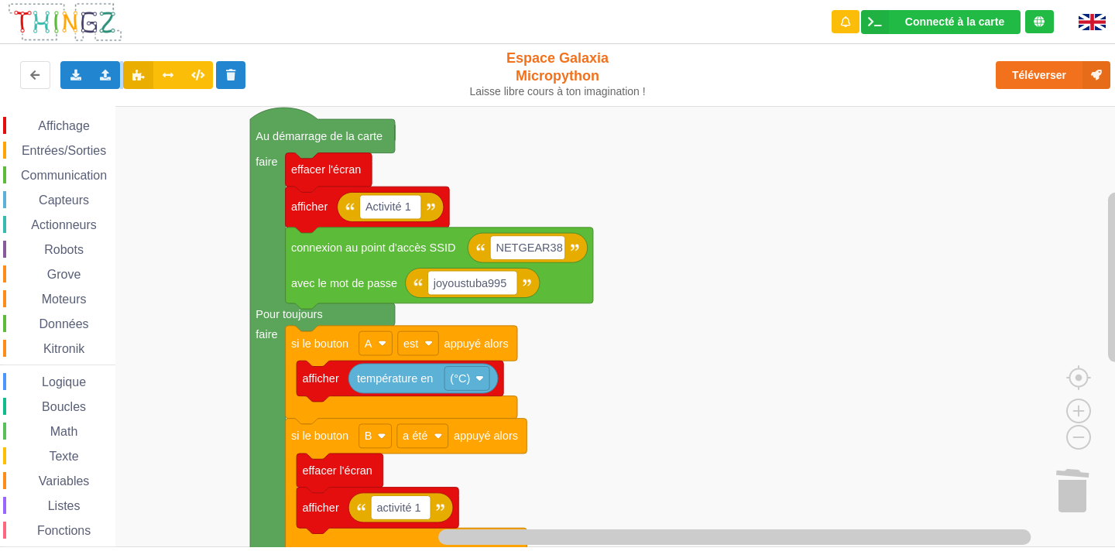
click at [785, 348] on div "Affichage Entrées/Sorties Communication Capteurs Actionneurs Robots Grove Moteu…" at bounding box center [563, 327] width 1126 height 442
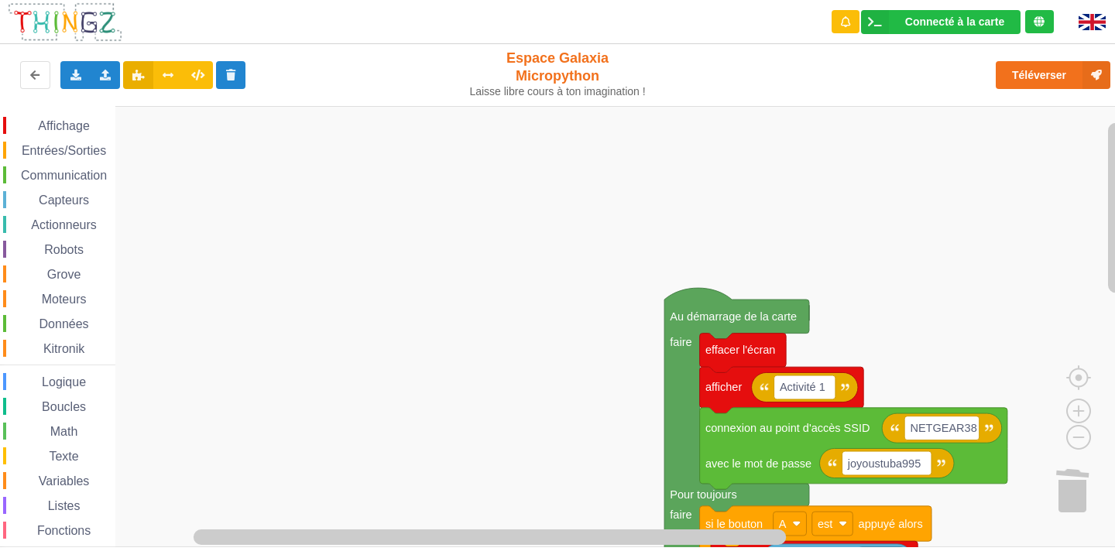
click at [624, 307] on icon "Au démarrage de la carte faire Pour toujours faire si le bouton A est appuyé al…" at bounding box center [848, 430] width 1126 height 442
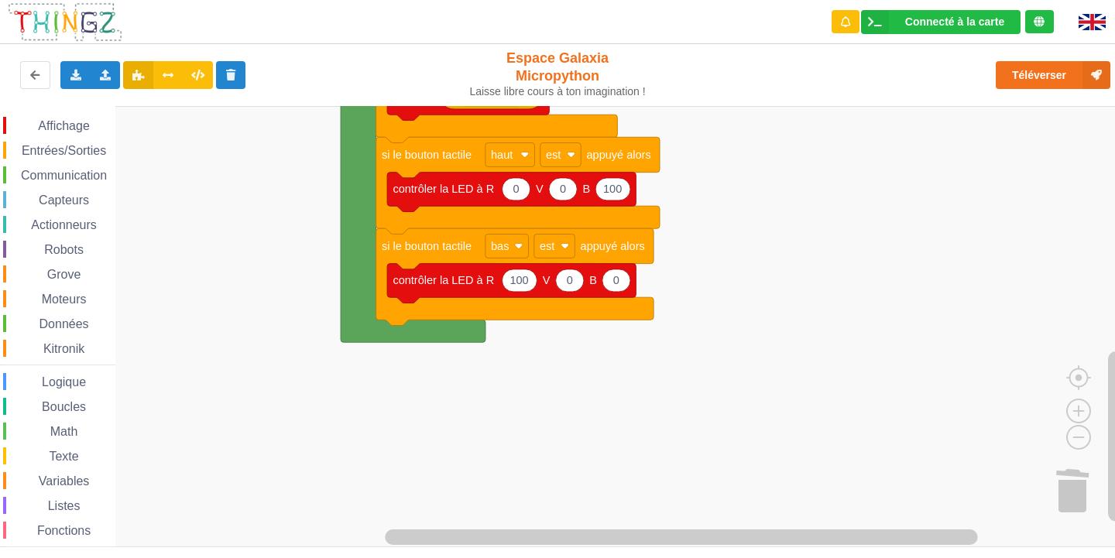
click at [642, 40] on div "Connecté à la carte Réglages Ouvrir le moniteur automatiquement Connexion autom…" at bounding box center [557, 268] width 1137 height 558
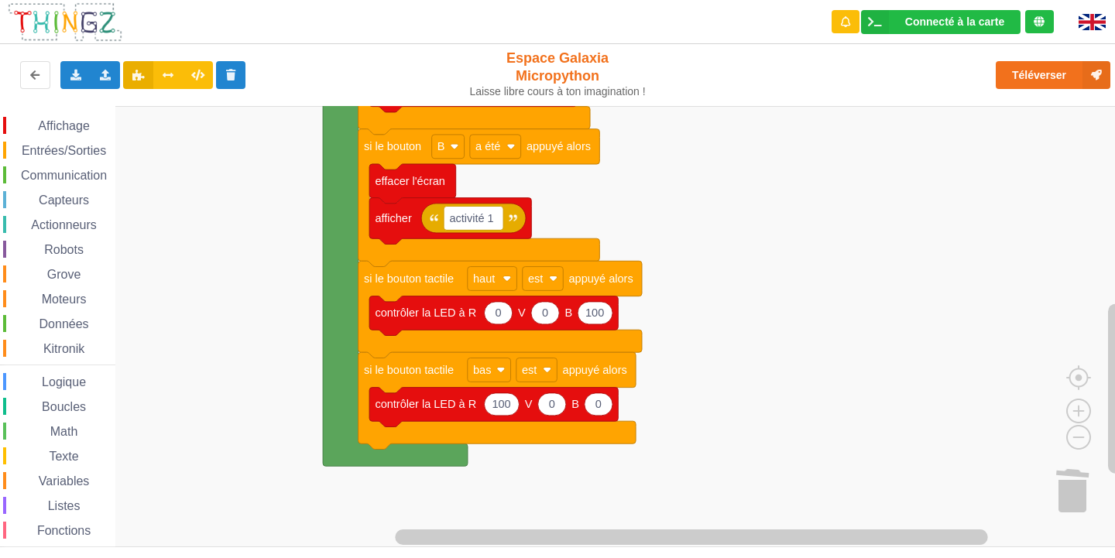
click at [654, 327] on rect "Espace de travail de Blocky" at bounding box center [563, 327] width 1126 height 442
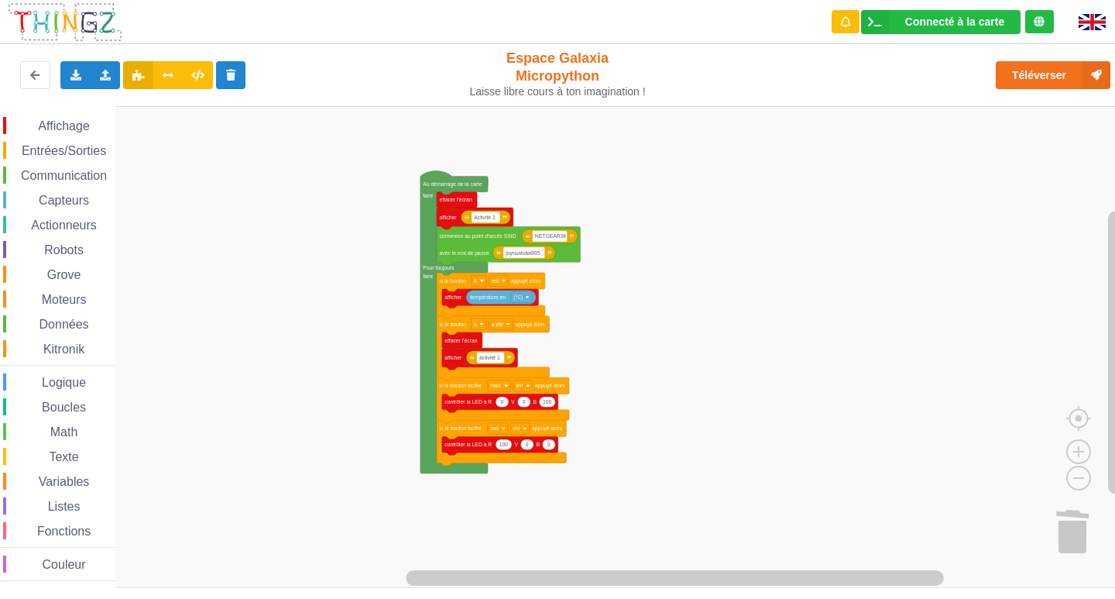
click at [598, 329] on div "Affichage Entrées/Sorties Communication Capteurs Actionneurs Robots Grove Moteu…" at bounding box center [563, 347] width 1126 height 482
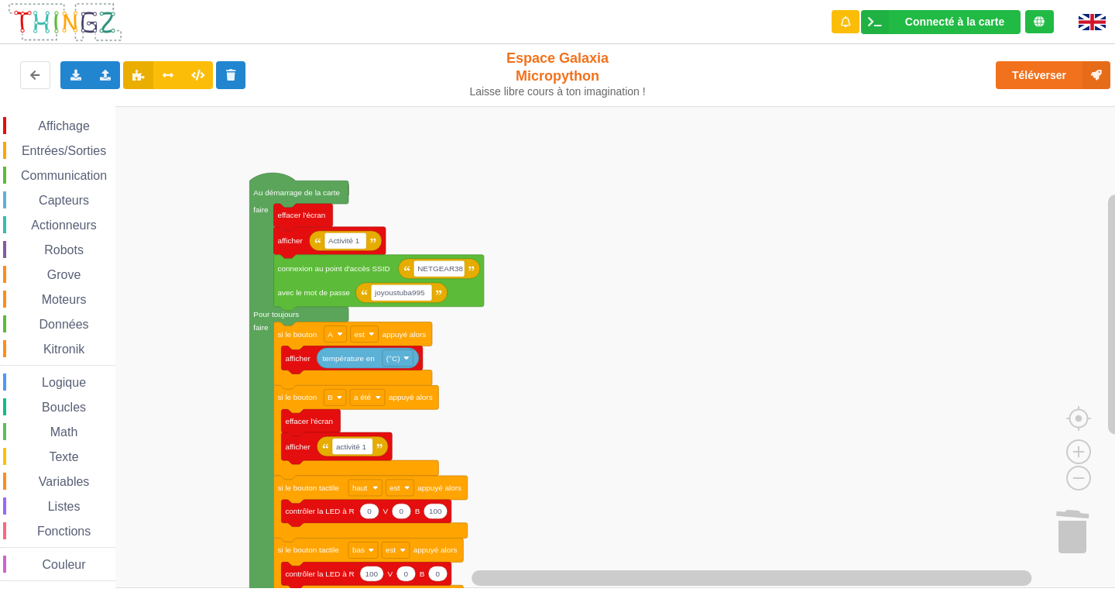
click at [617, 267] on div "Affichage Entrées/Sorties Communication Capteurs Actionneurs Robots Grove Moteu…" at bounding box center [563, 347] width 1126 height 482
